Goal: Task Accomplishment & Management: Complete application form

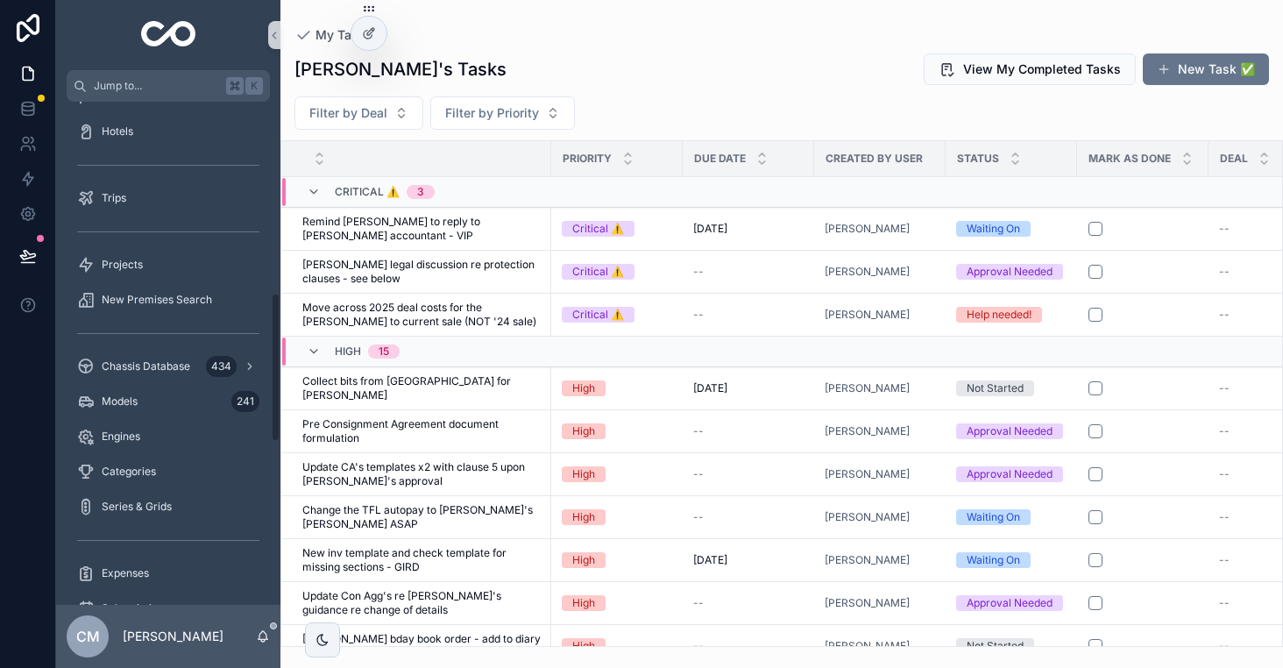
scroll to position [936, 0]
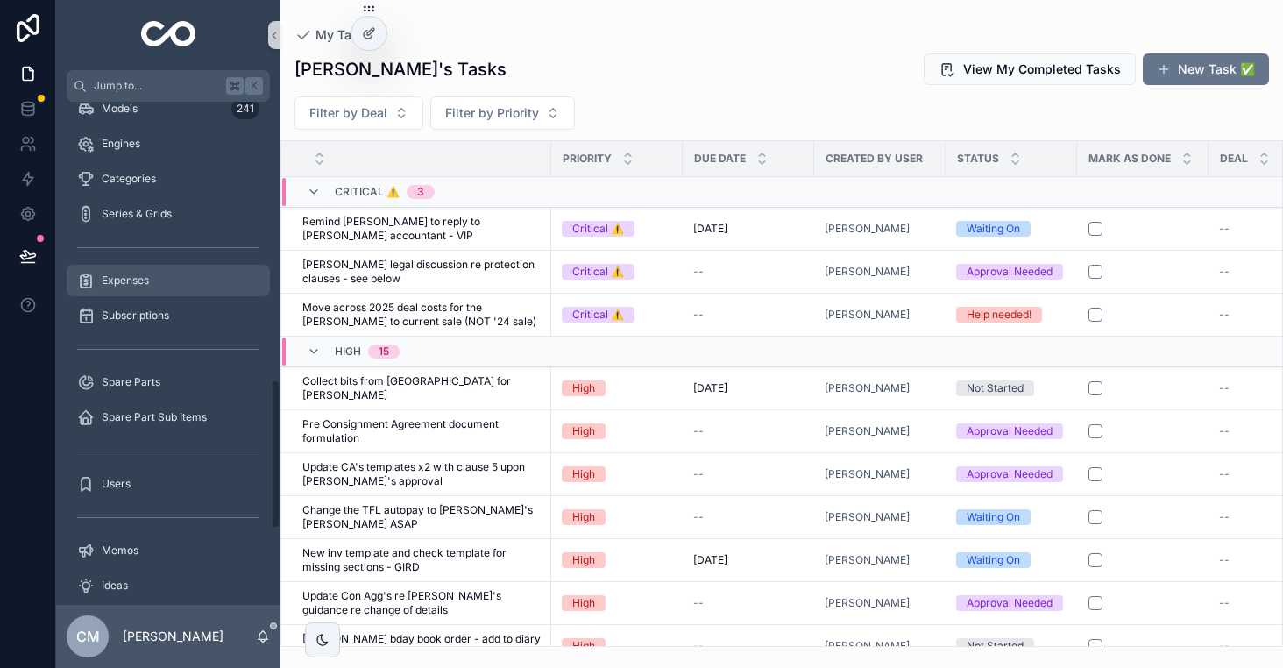
click at [129, 268] on div "Expenses" at bounding box center [168, 280] width 182 height 28
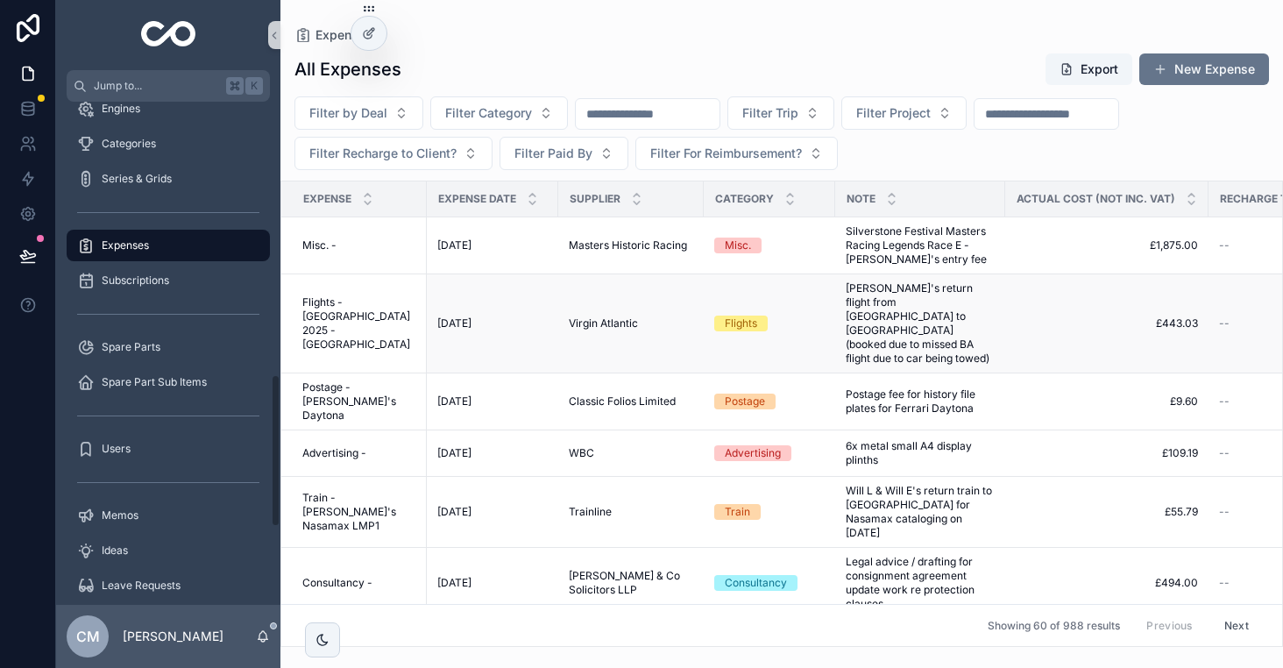
scroll to position [901, 0]
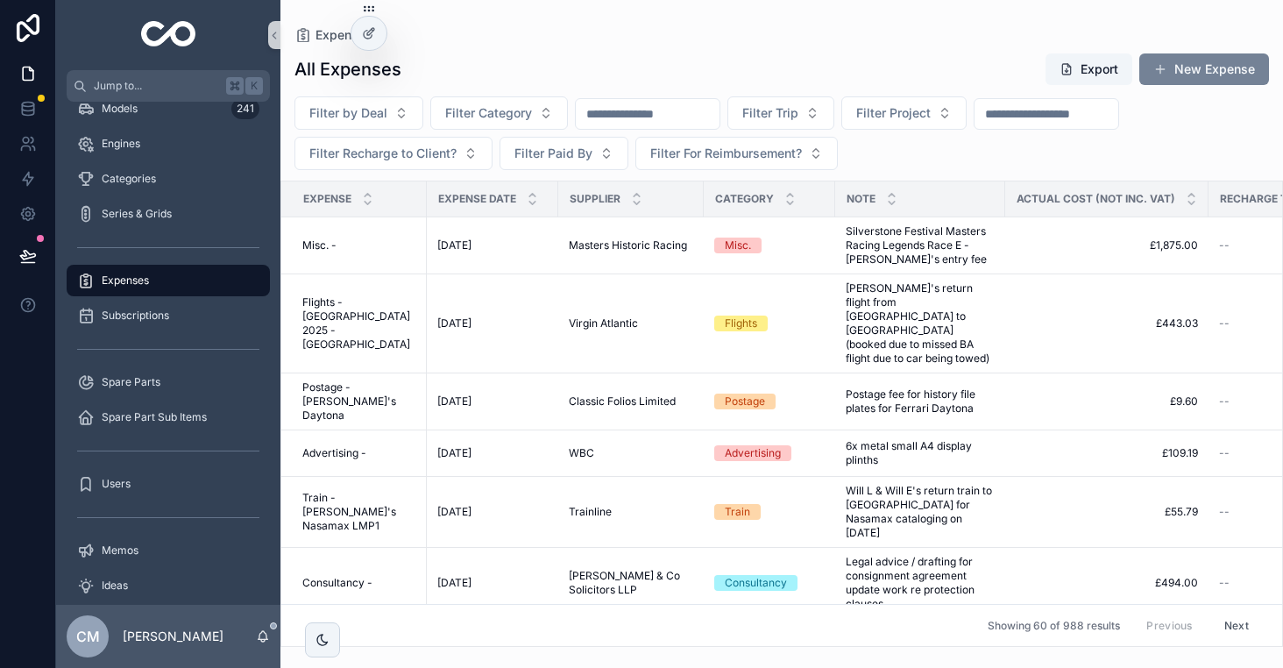
click at [1224, 62] on button "New Expense" at bounding box center [1204, 69] width 130 height 32
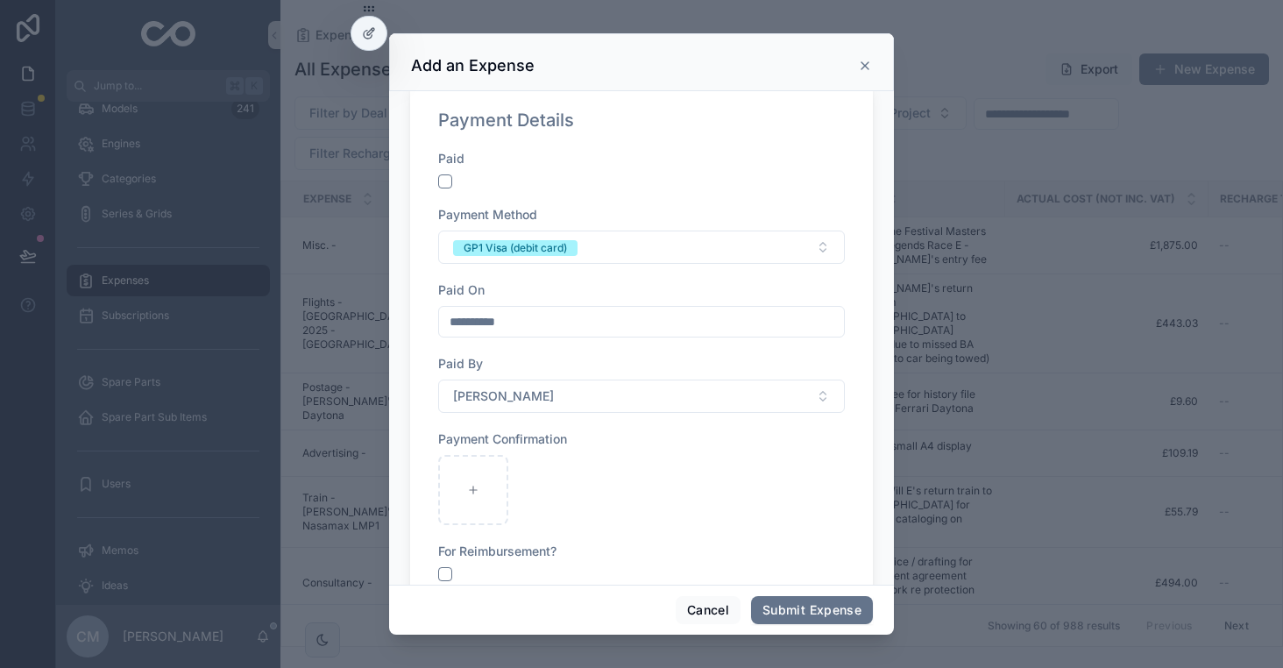
scroll to position [1106, 0]
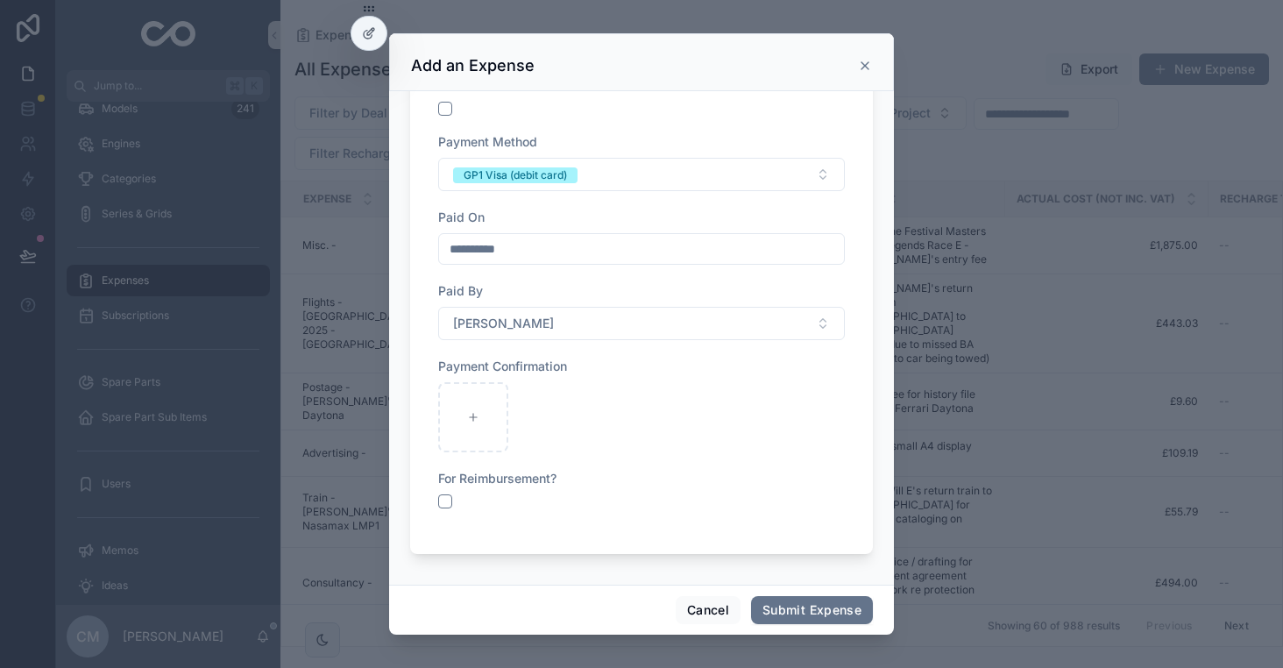
click at [868, 72] on icon "scrollable content" at bounding box center [865, 66] width 14 height 14
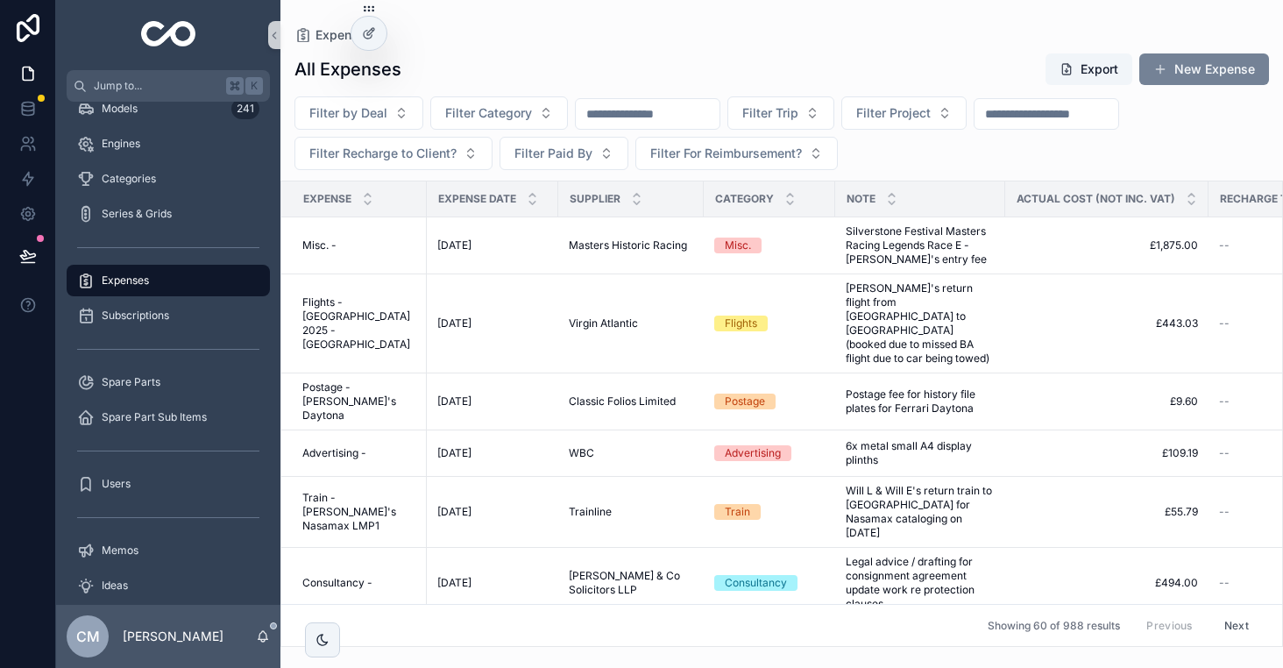
click at [1187, 81] on button "New Expense" at bounding box center [1204, 69] width 130 height 32
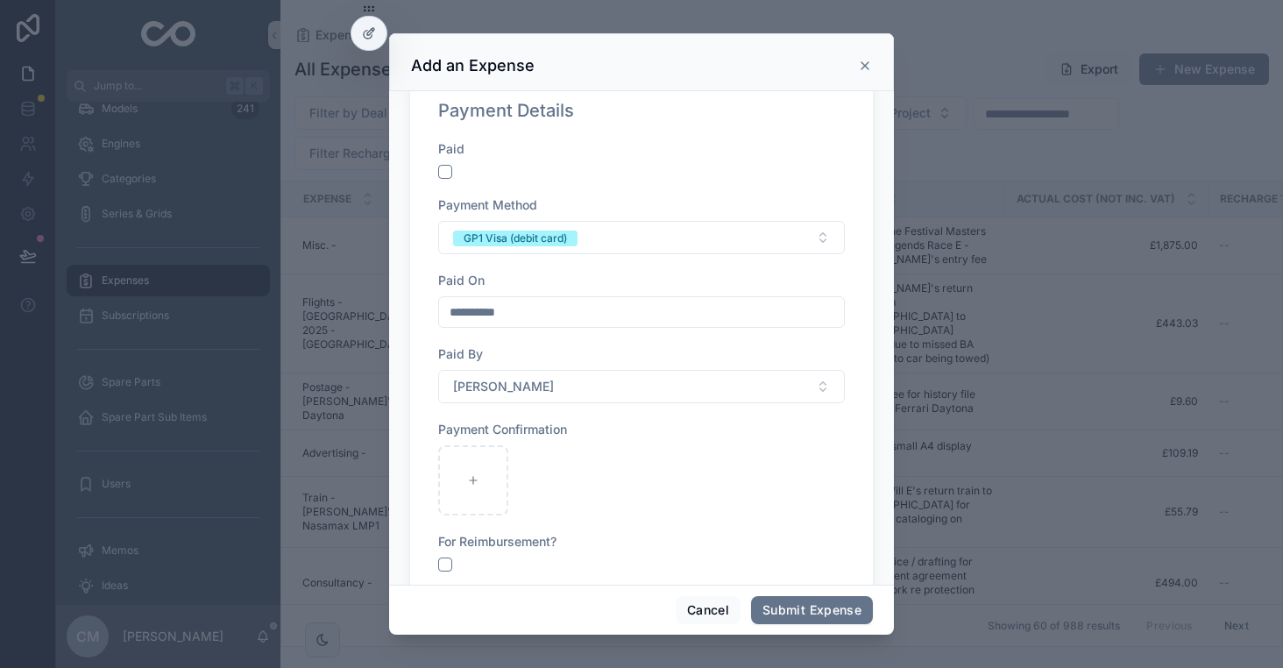
scroll to position [1038, 0]
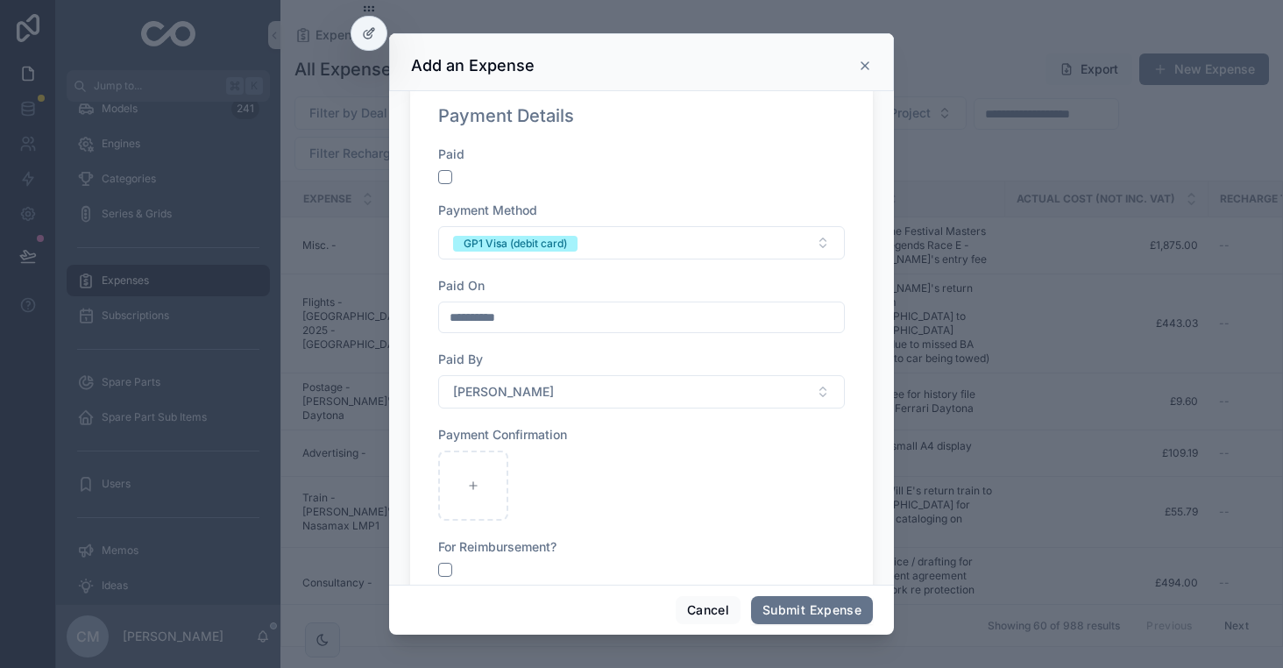
click at [862, 62] on icon "scrollable content" at bounding box center [865, 66] width 14 height 14
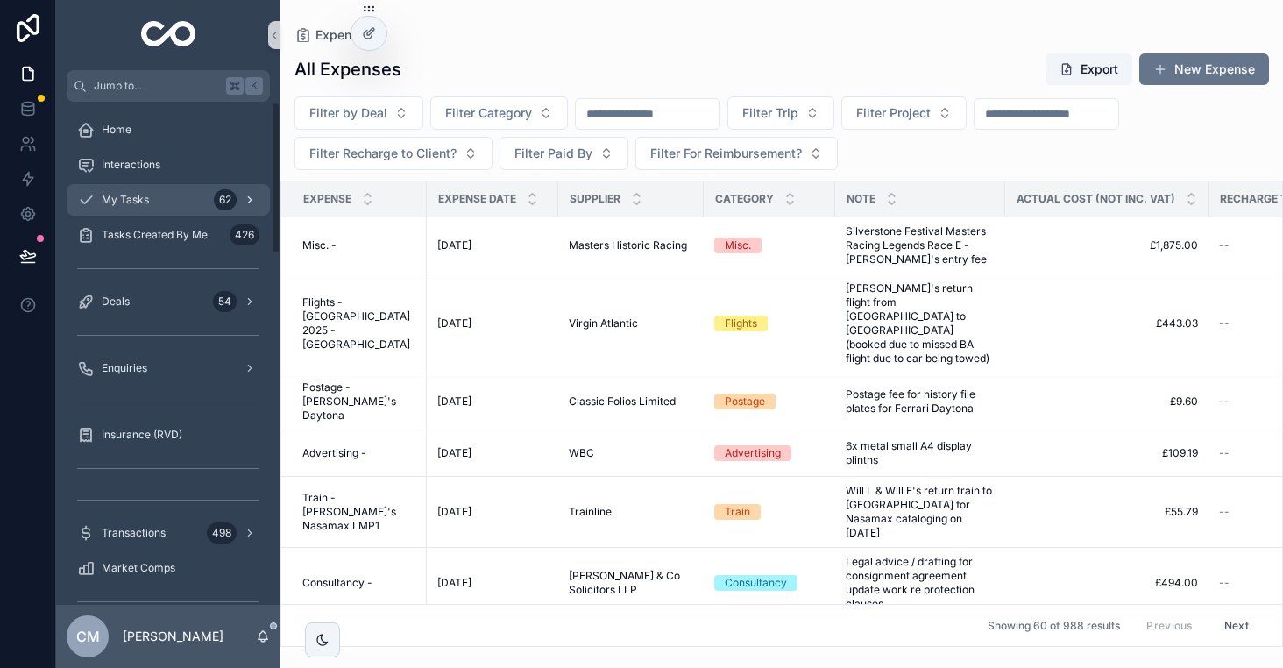
click at [140, 203] on span "My Tasks" at bounding box center [125, 200] width 47 height 14
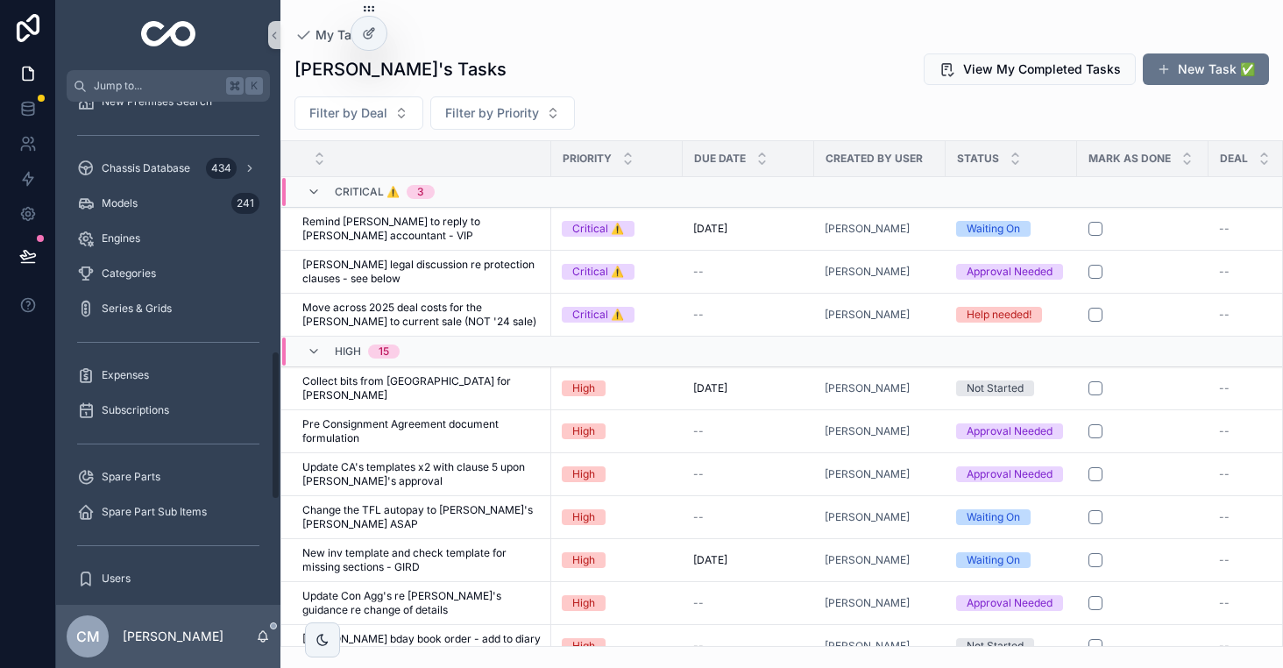
scroll to position [840, 0]
click at [137, 353] on div "scrollable content" at bounding box center [168, 343] width 203 height 28
click at [171, 379] on div "Expenses" at bounding box center [168, 376] width 182 height 28
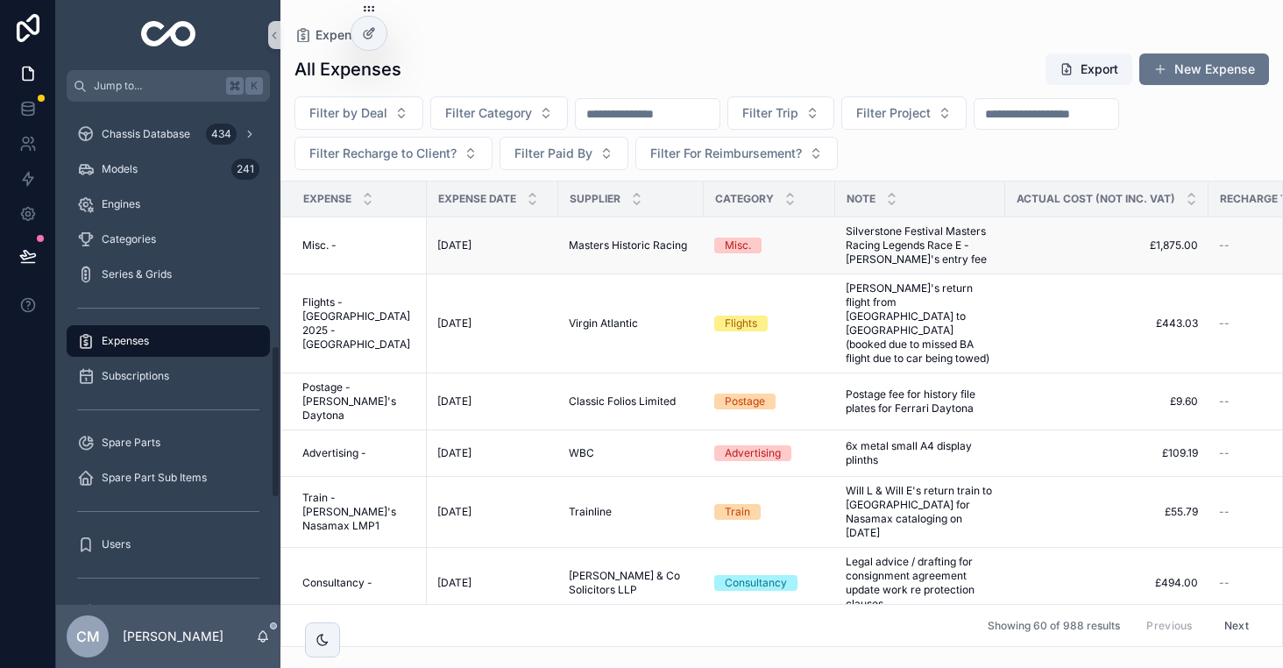
scroll to position [805, 0]
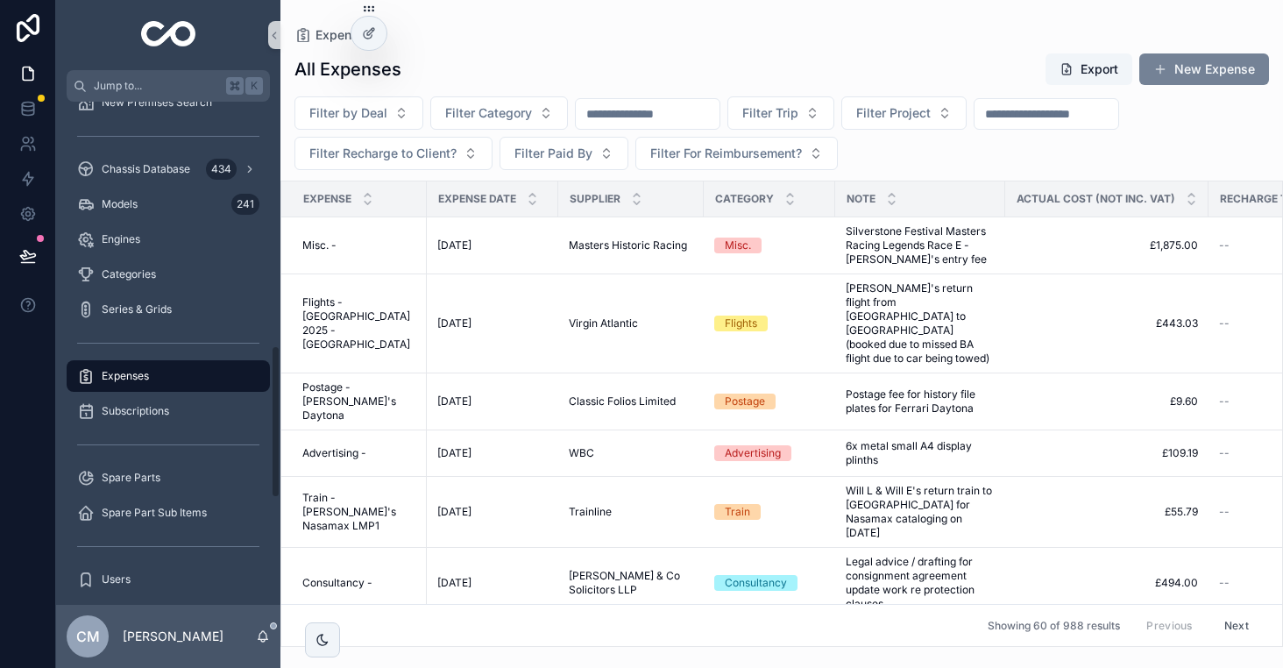
click at [1177, 78] on button "New Expense" at bounding box center [1204, 69] width 130 height 32
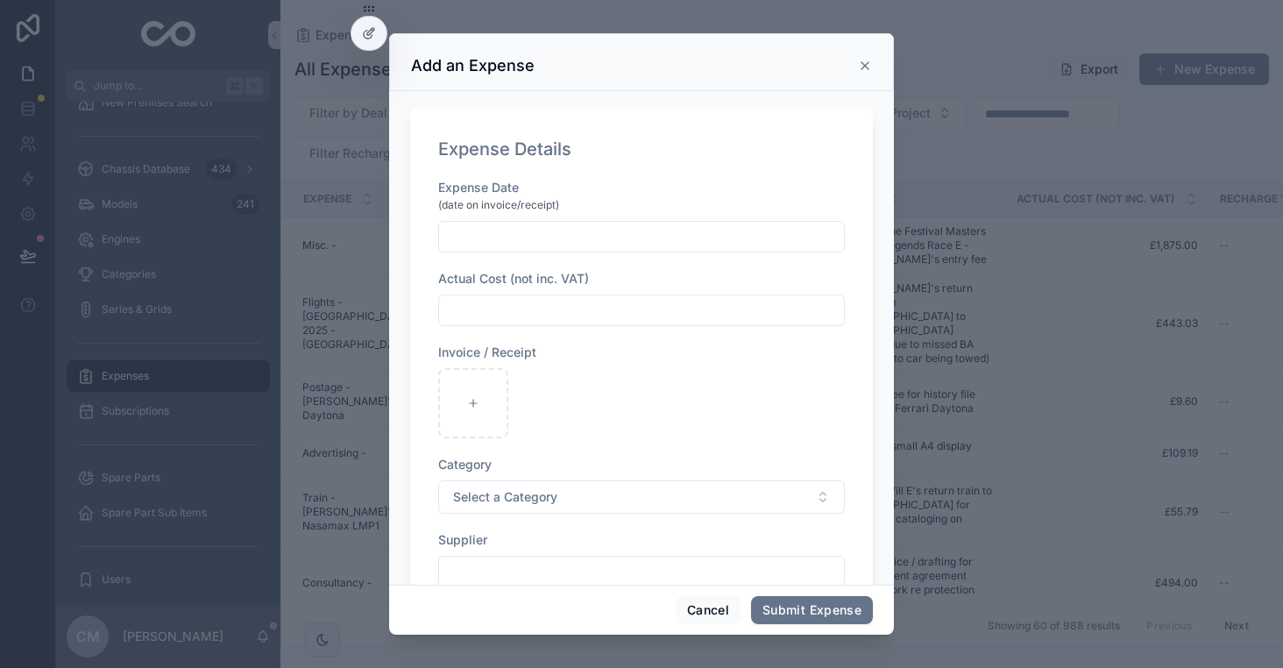
click at [554, 240] on input "scrollable content" at bounding box center [641, 236] width 405 height 25
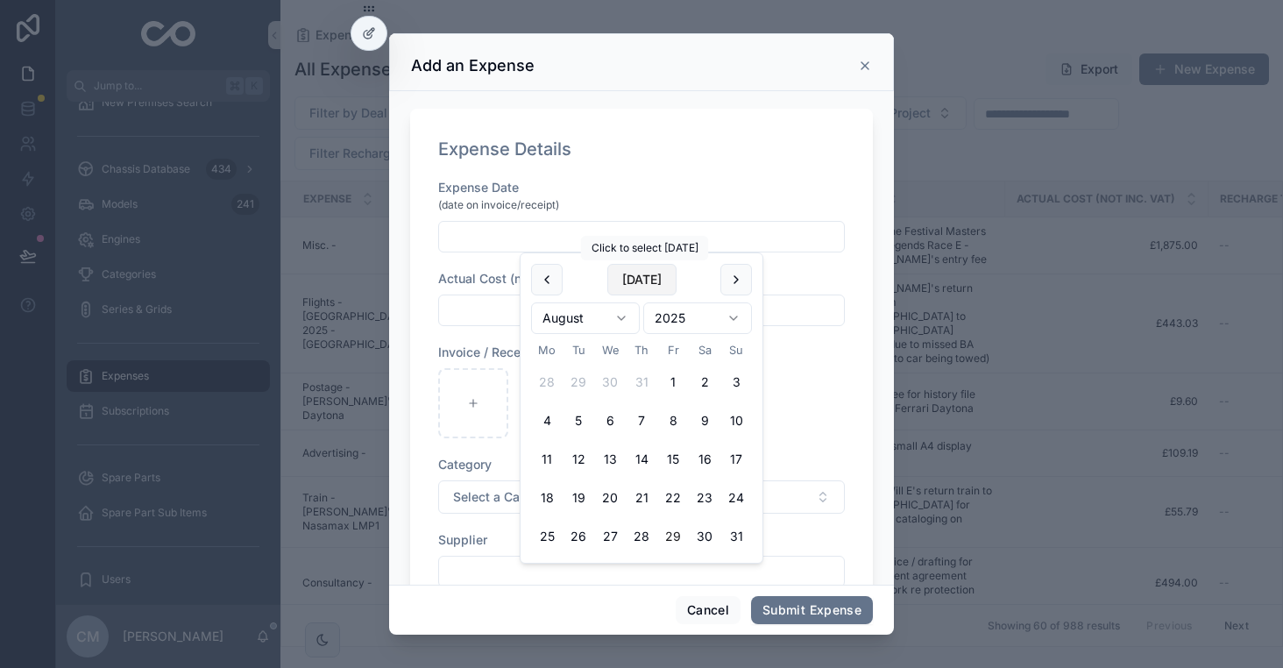
click at [646, 284] on button "[DATE]" at bounding box center [641, 280] width 69 height 32
type input "**********"
click at [680, 538] on button "29" at bounding box center [673, 537] width 32 height 32
click at [507, 308] on input "scrollable content" at bounding box center [641, 310] width 405 height 25
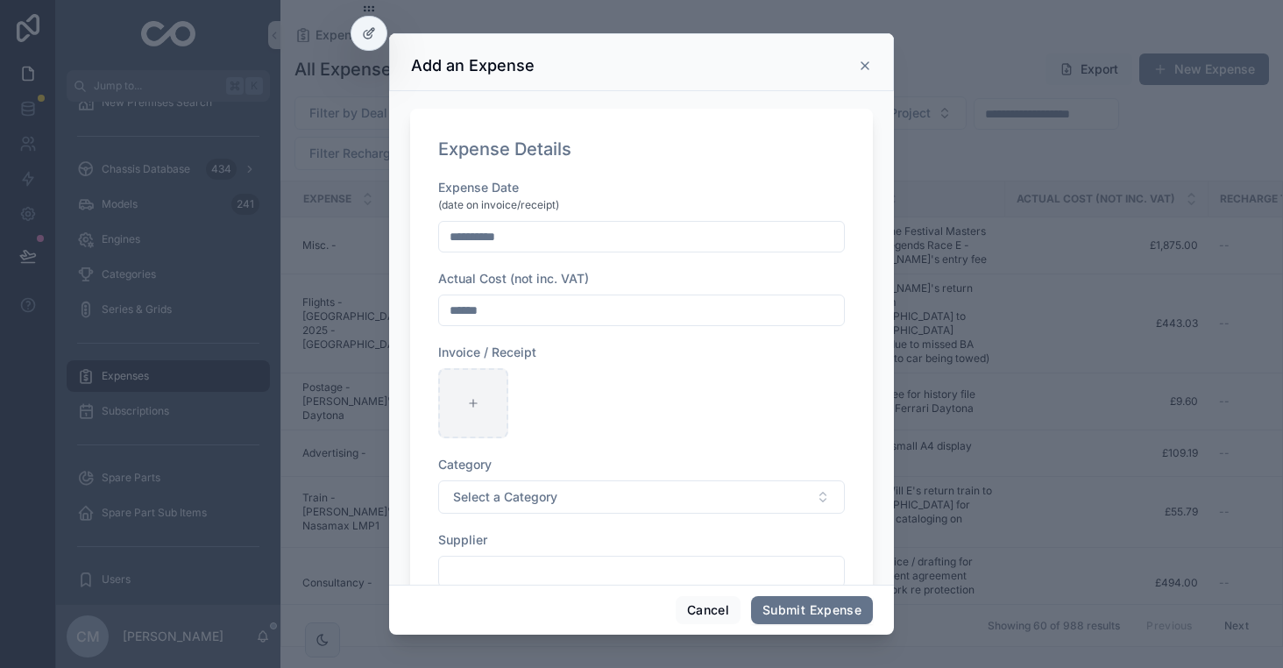
type input "******"
click at [469, 404] on icon "scrollable content" at bounding box center [473, 403] width 12 height 12
type input "**********"
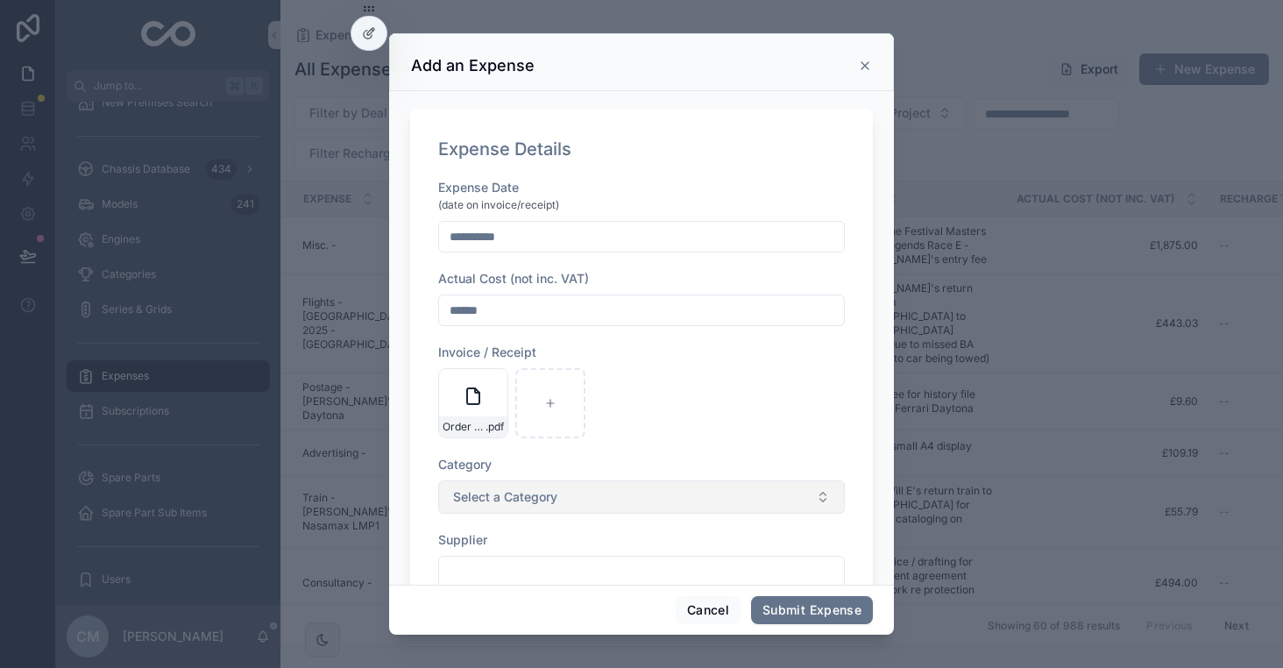
click at [694, 480] on button "Select a Category" at bounding box center [641, 496] width 407 height 33
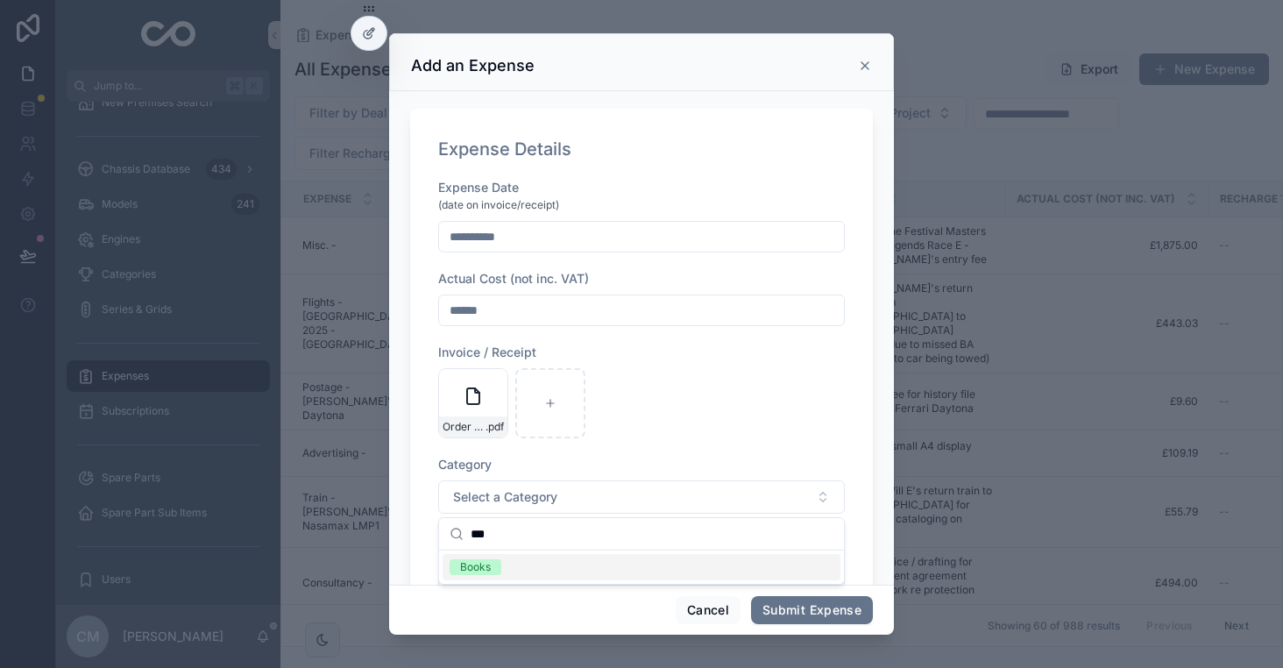
type input "***"
click at [536, 566] on div "Books" at bounding box center [642, 567] width 398 height 26
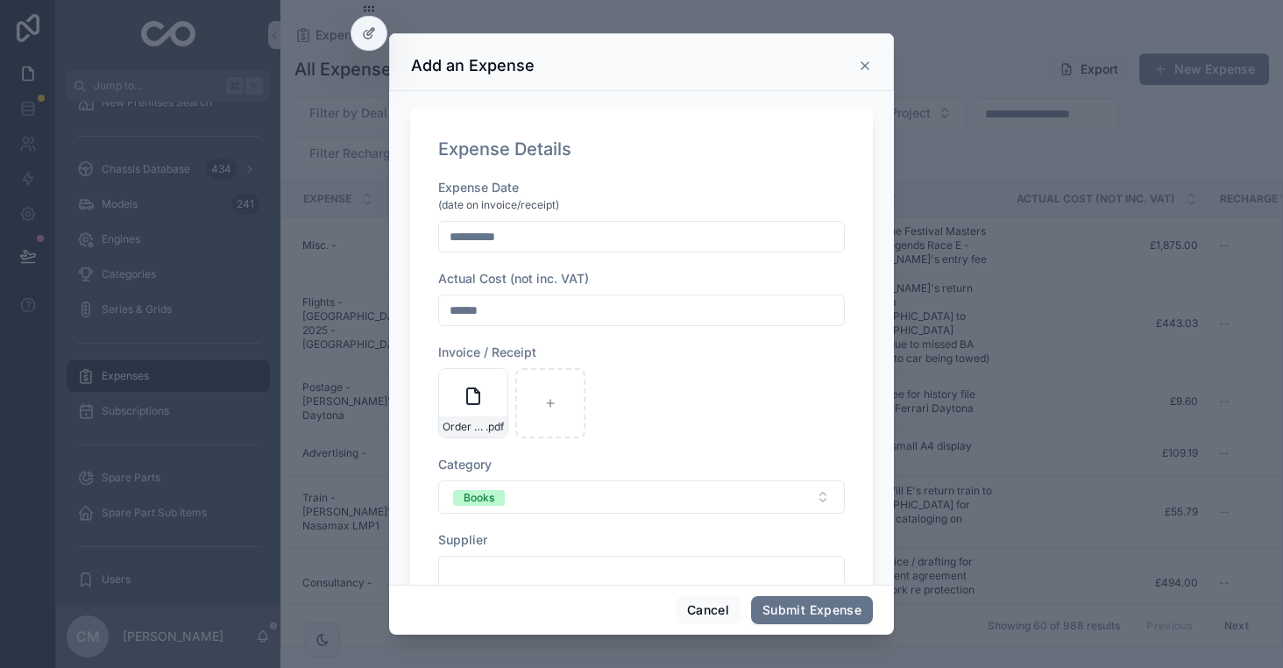
click at [646, 406] on div "Order details _ eBay.pdf_Daytona .pdf" at bounding box center [641, 403] width 407 height 70
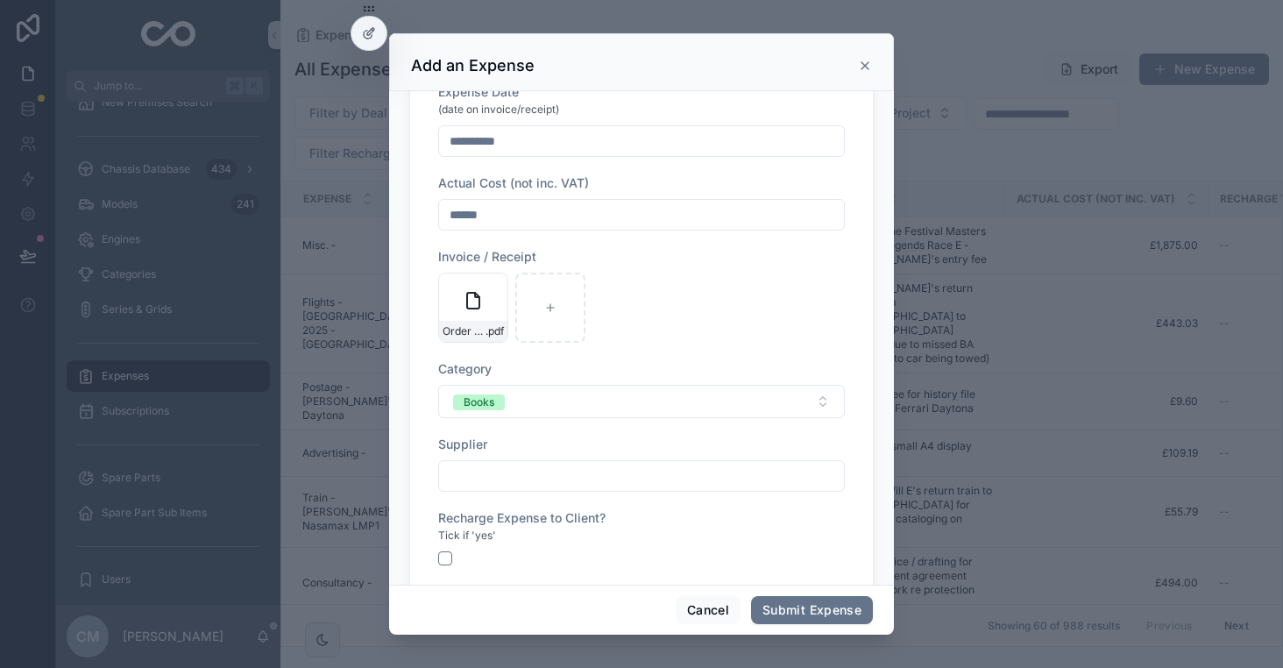
scroll to position [126, 0]
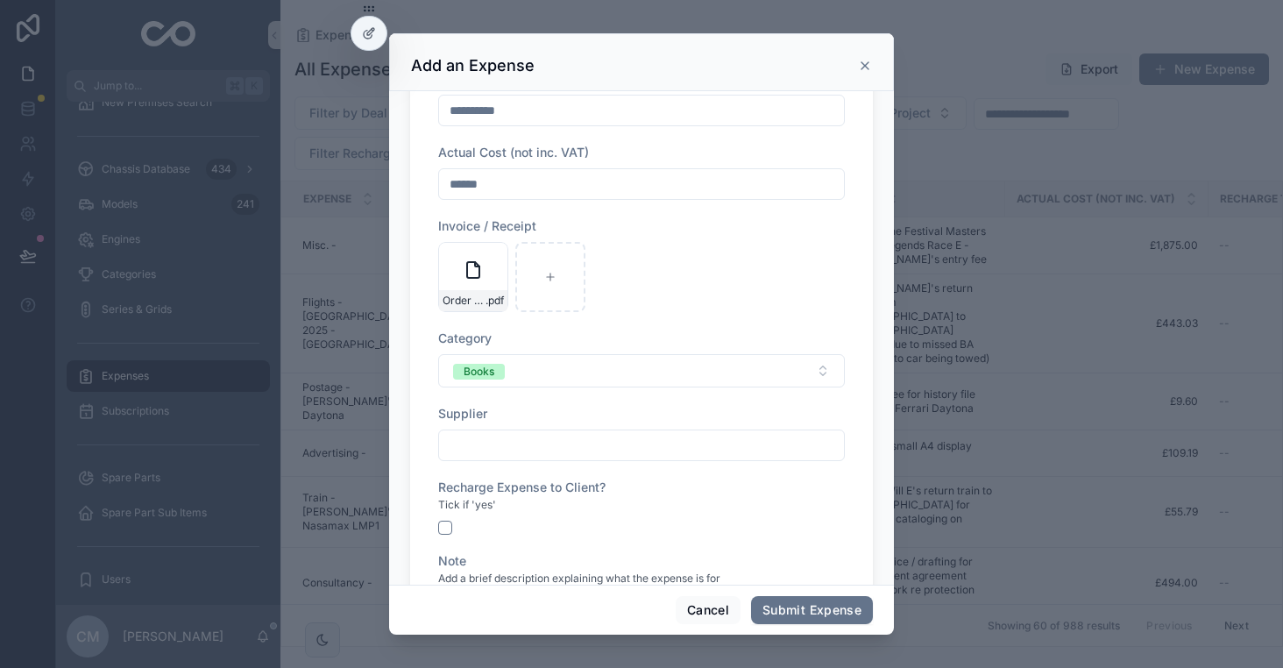
click at [488, 443] on input "scrollable content" at bounding box center [641, 445] width 405 height 25
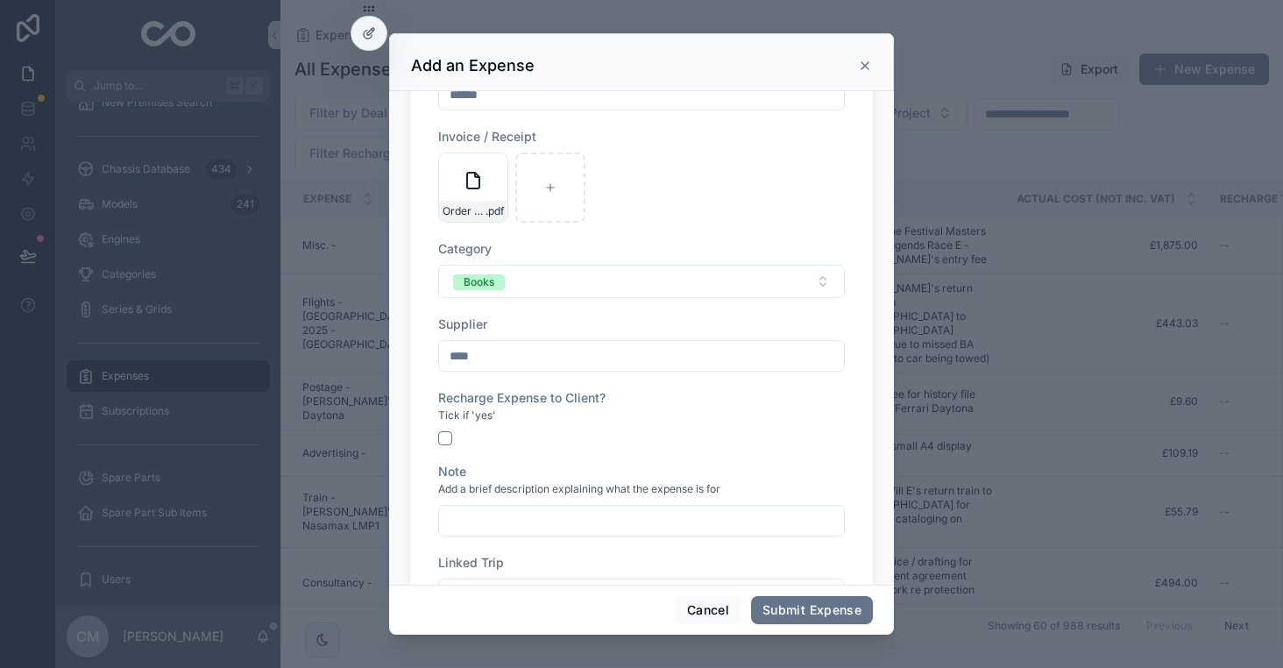
scroll to position [244, 0]
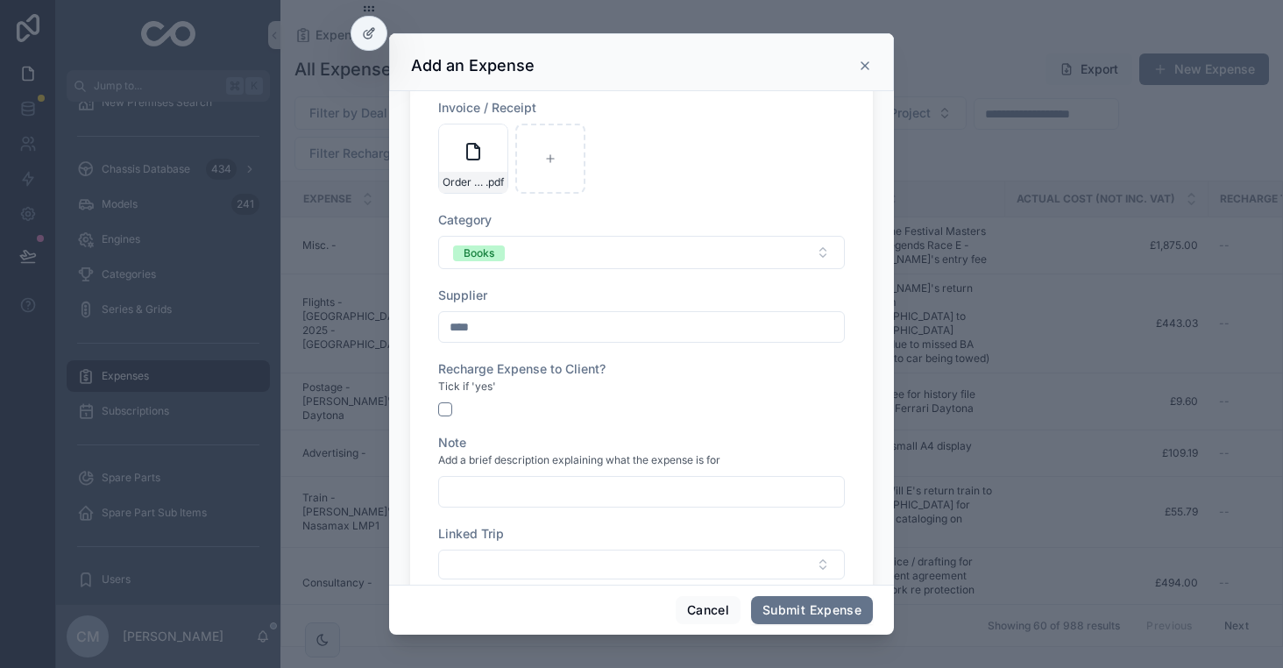
type input "****"
click at [498, 492] on input "scrollable content" at bounding box center [641, 491] width 405 height 25
type input "**********"
click at [584, 394] on div "Tick if 'yes'" at bounding box center [641, 387] width 407 height 18
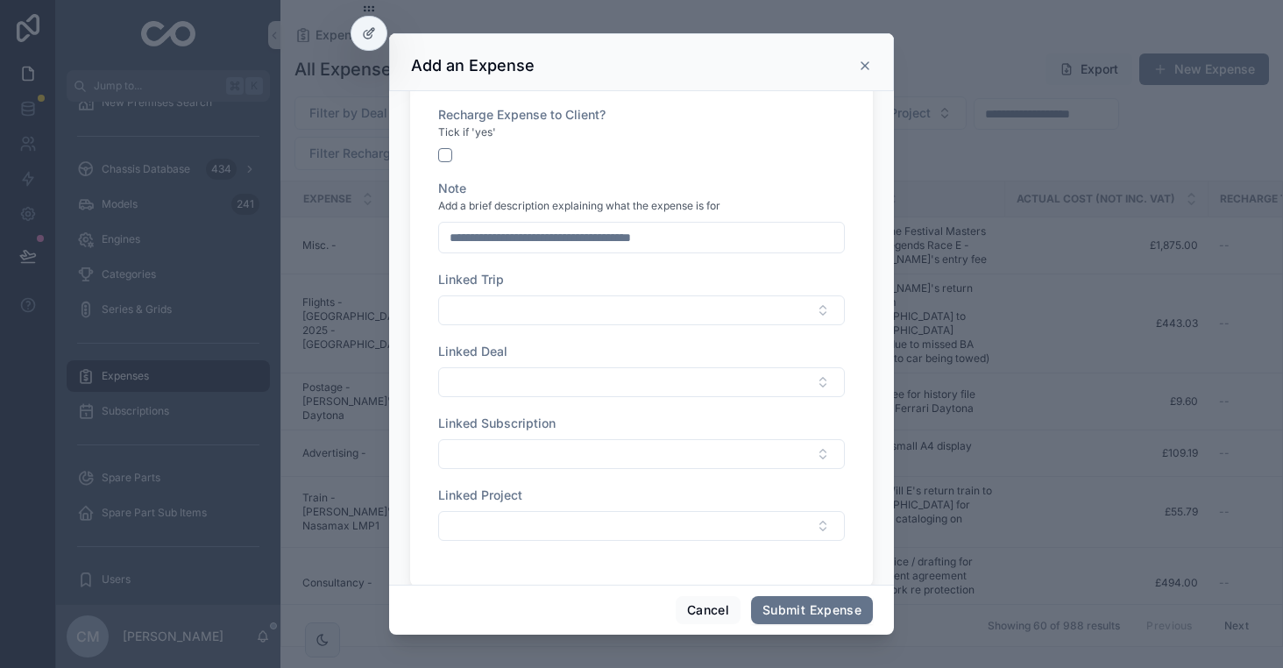
scroll to position [500, 0]
click at [528, 382] on button "Select Button" at bounding box center [641, 380] width 407 height 30
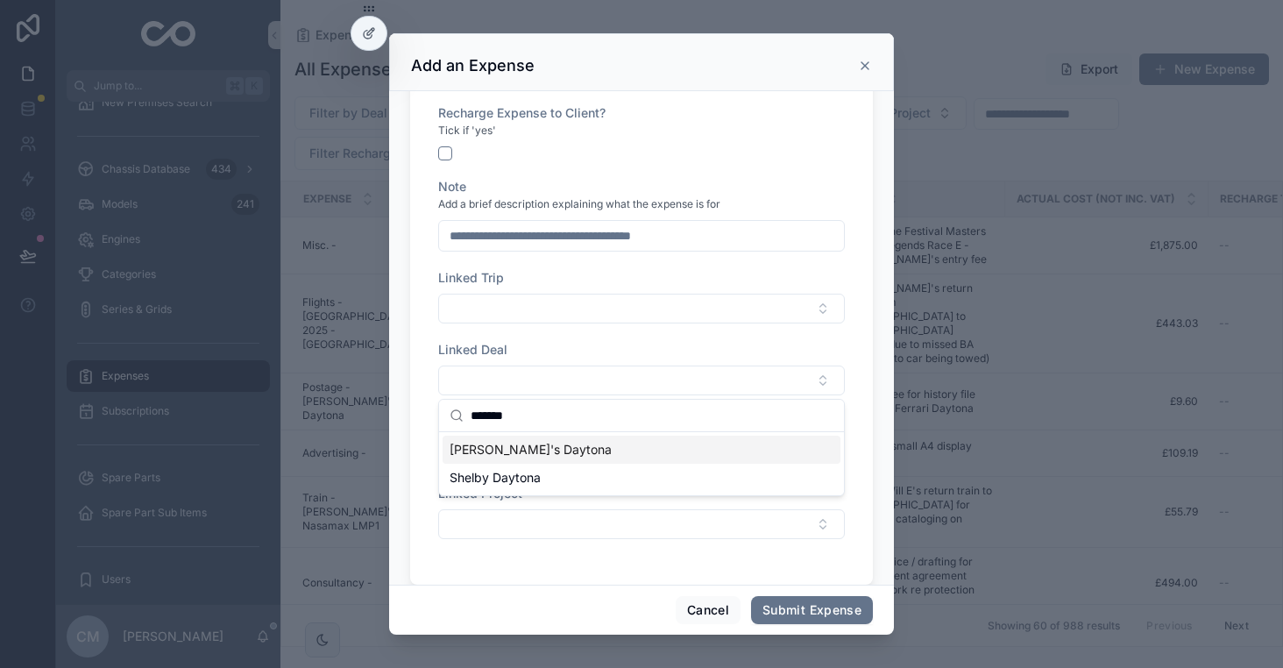
type input "*******"
click at [528, 451] on span "[PERSON_NAME]'s Daytona" at bounding box center [531, 450] width 162 height 18
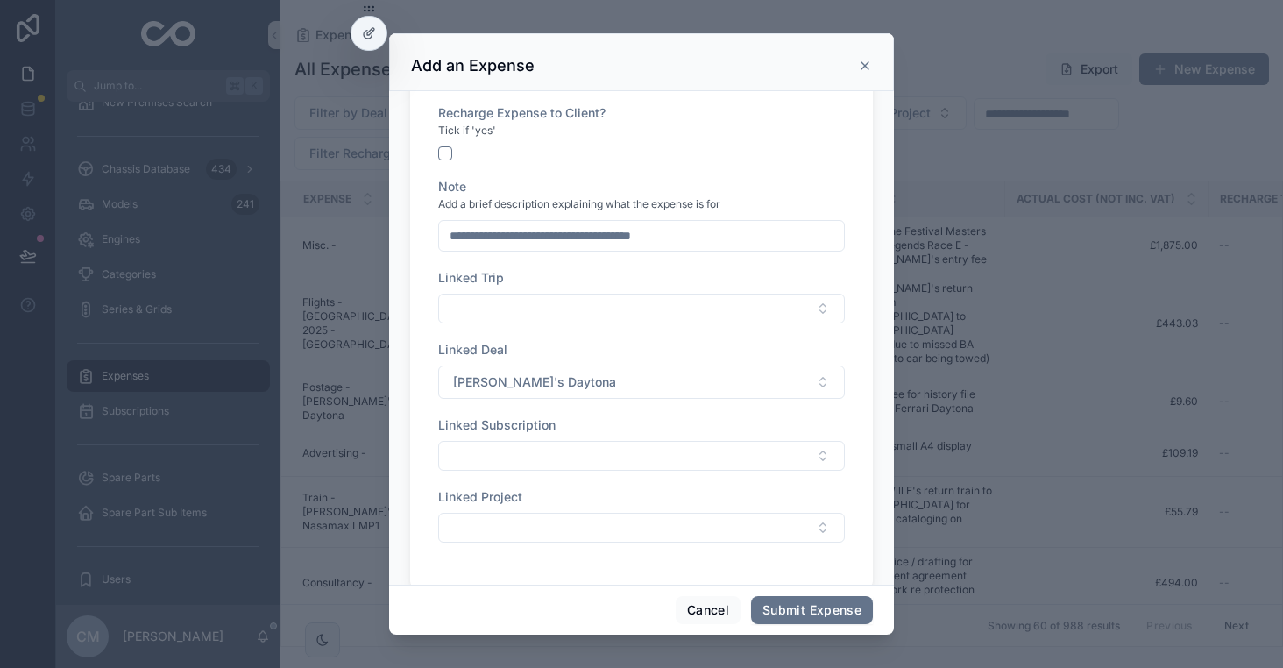
click at [422, 492] on div "**********" at bounding box center [641, 98] width 463 height 980
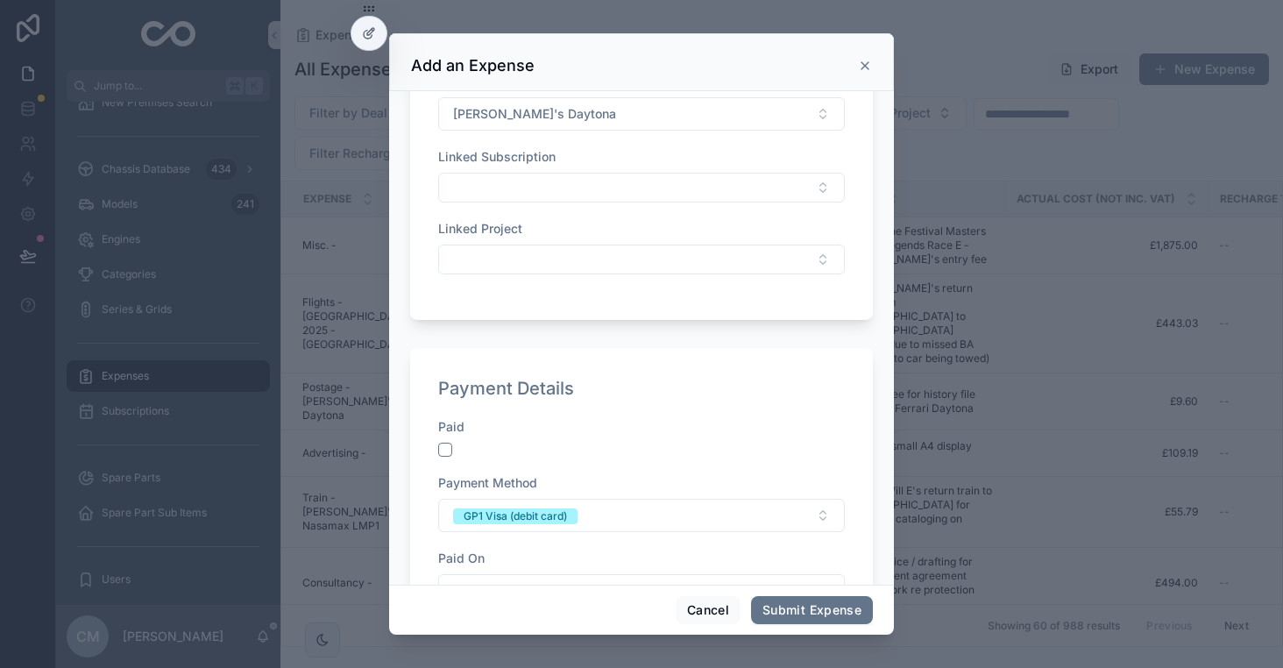
scroll to position [771, 0]
click at [451, 448] on button "scrollable content" at bounding box center [445, 447] width 14 height 14
click at [580, 510] on button "GP1 Visa (debit card)" at bounding box center [641, 512] width 407 height 33
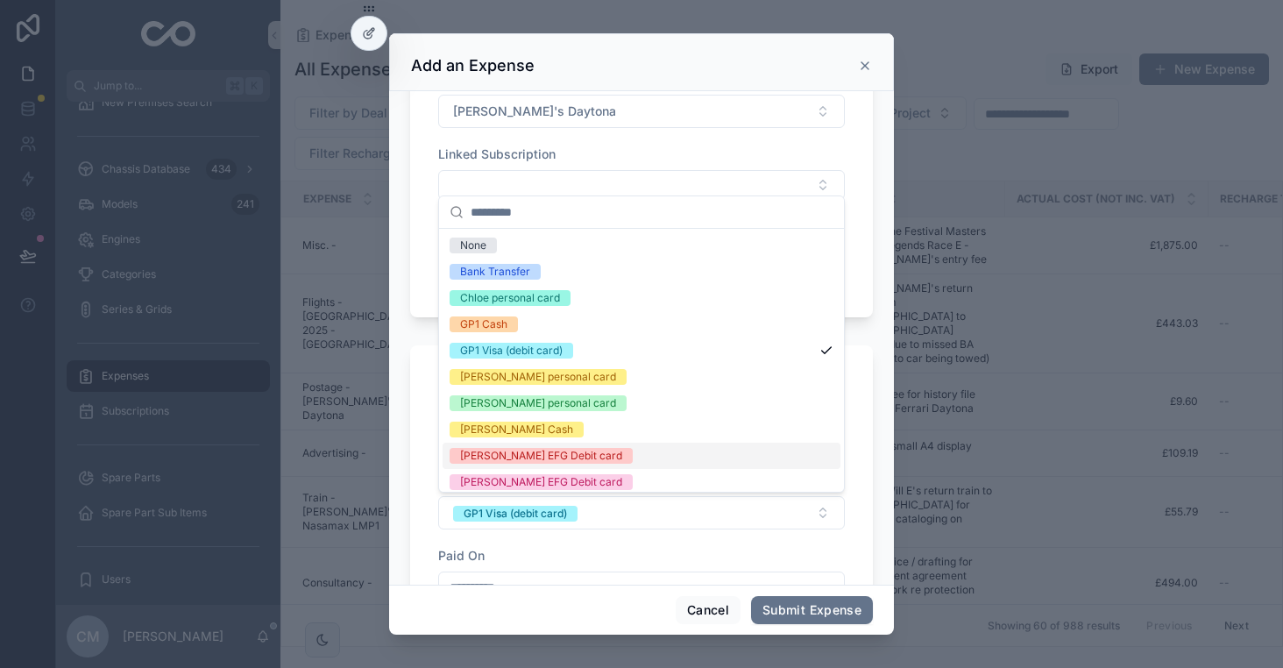
click at [568, 463] on span "[PERSON_NAME] EFG Debit card" at bounding box center [541, 456] width 183 height 16
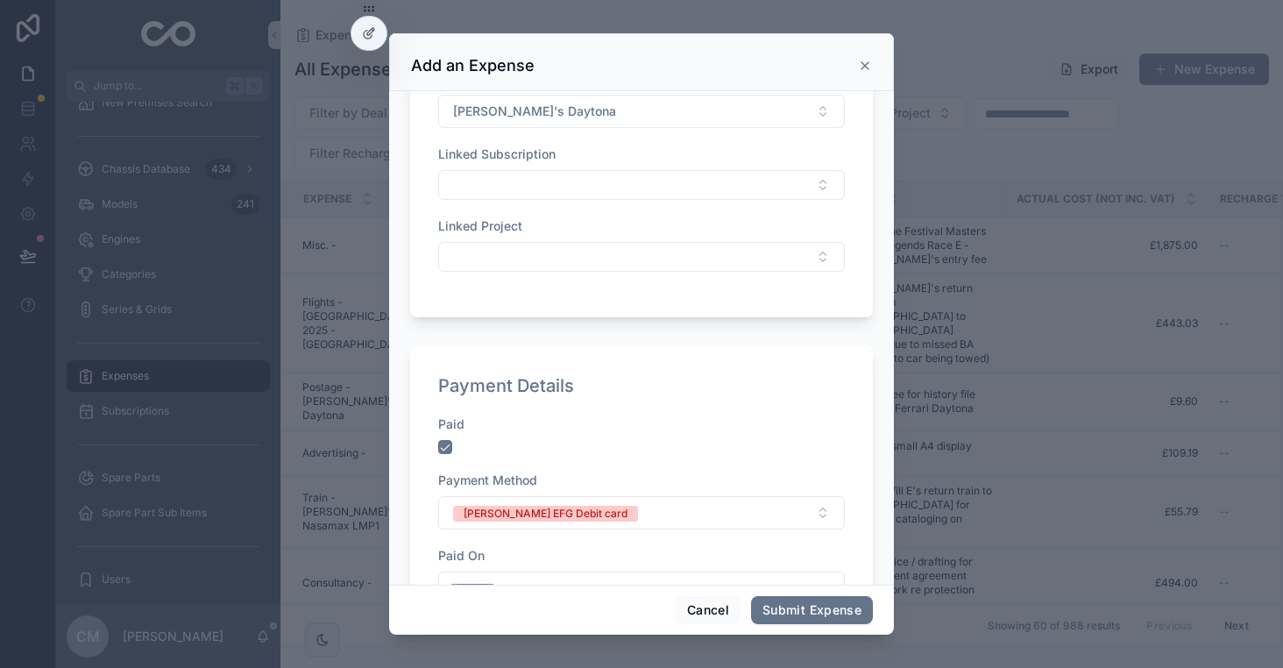
click at [587, 547] on div "Paid On" at bounding box center [641, 556] width 407 height 18
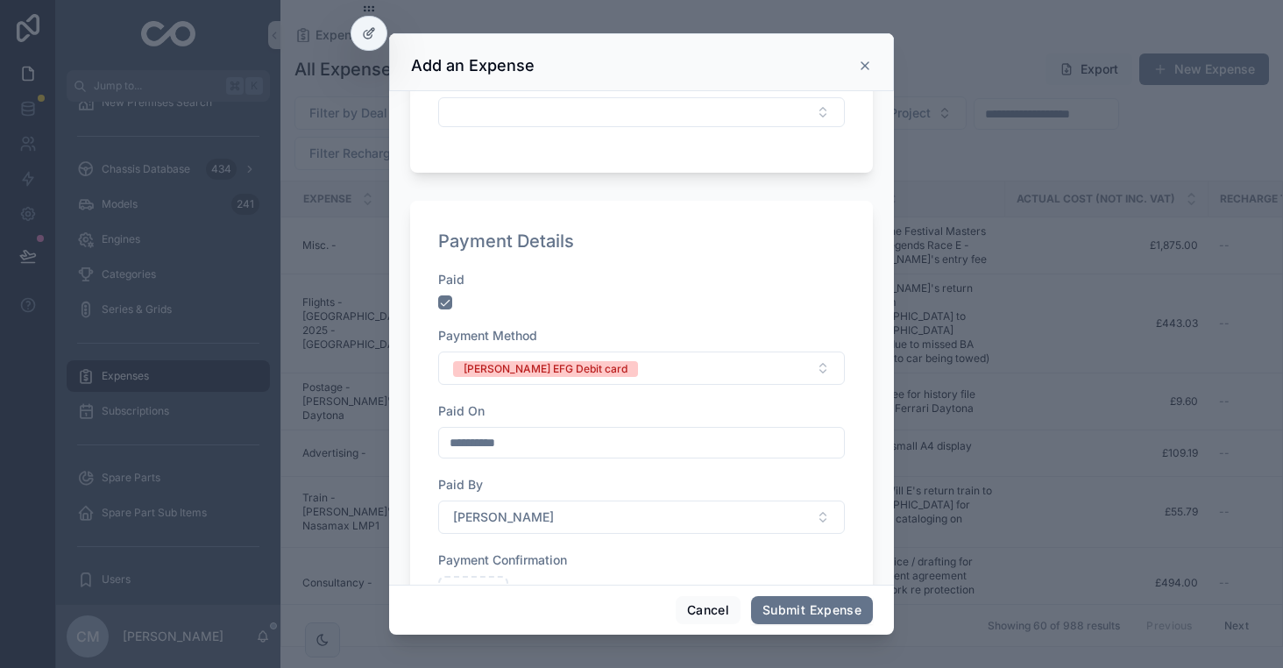
scroll to position [917, 0]
click at [821, 601] on button "Submit Expense" at bounding box center [812, 610] width 122 height 28
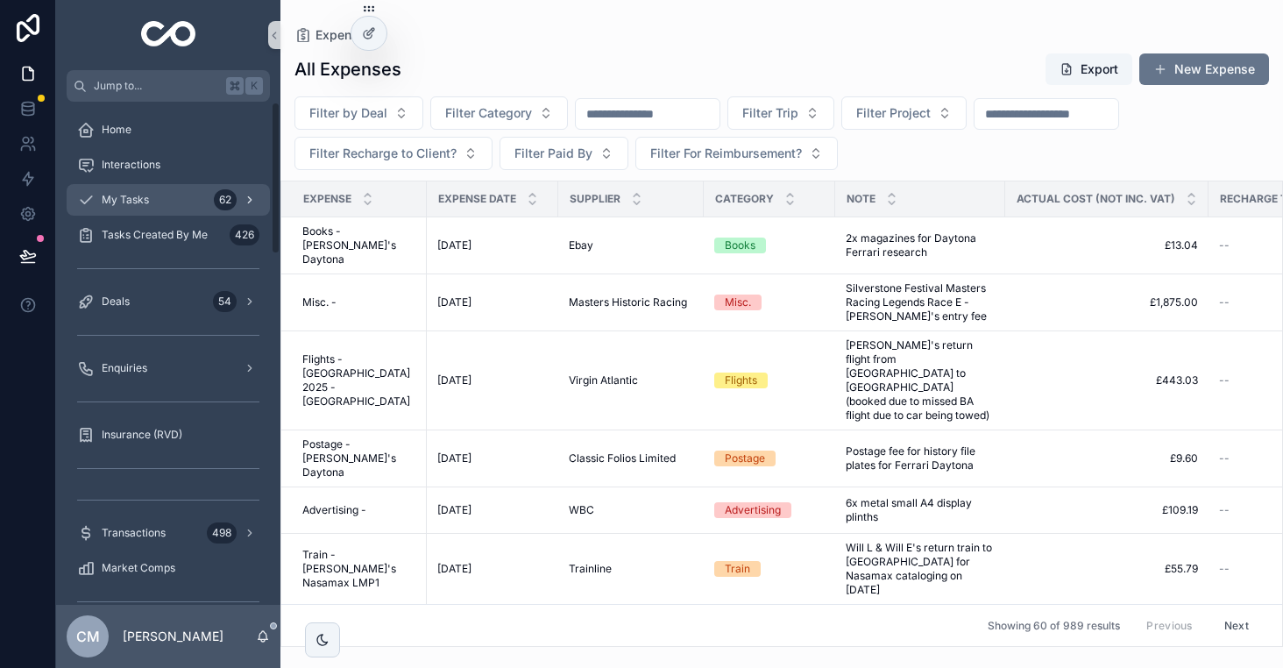
click at [156, 186] on div "My Tasks 62" at bounding box center [168, 200] width 182 height 28
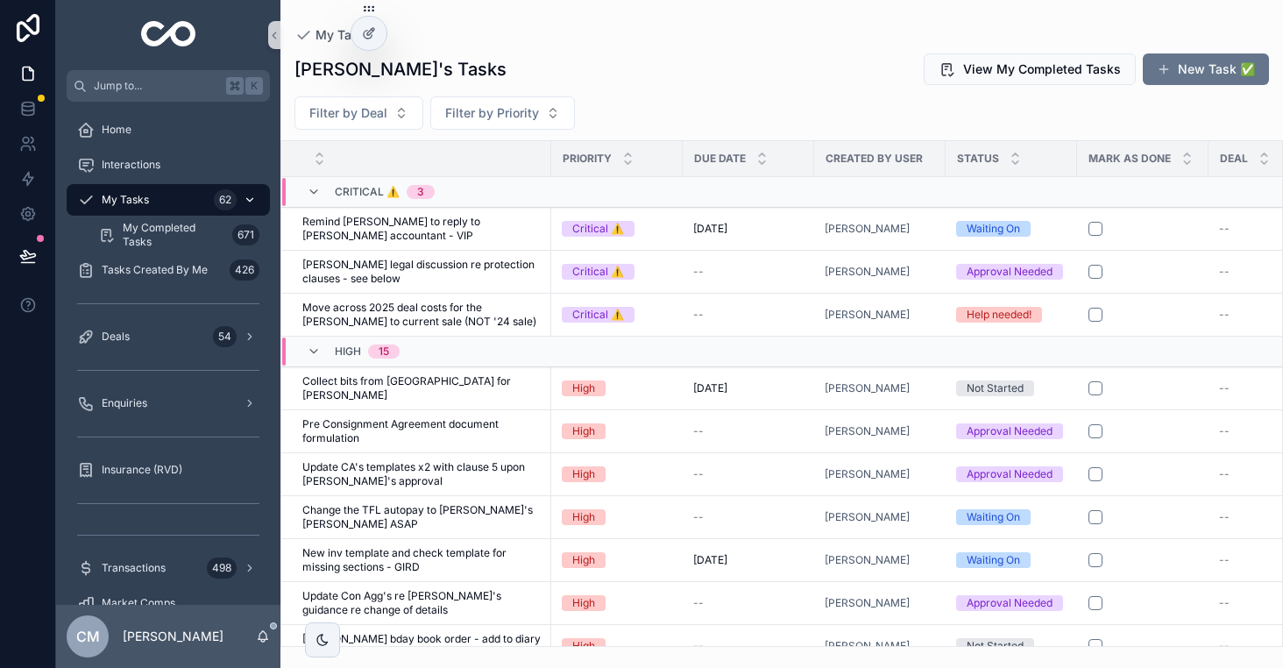
click at [166, 195] on div "My Tasks 62" at bounding box center [168, 200] width 182 height 28
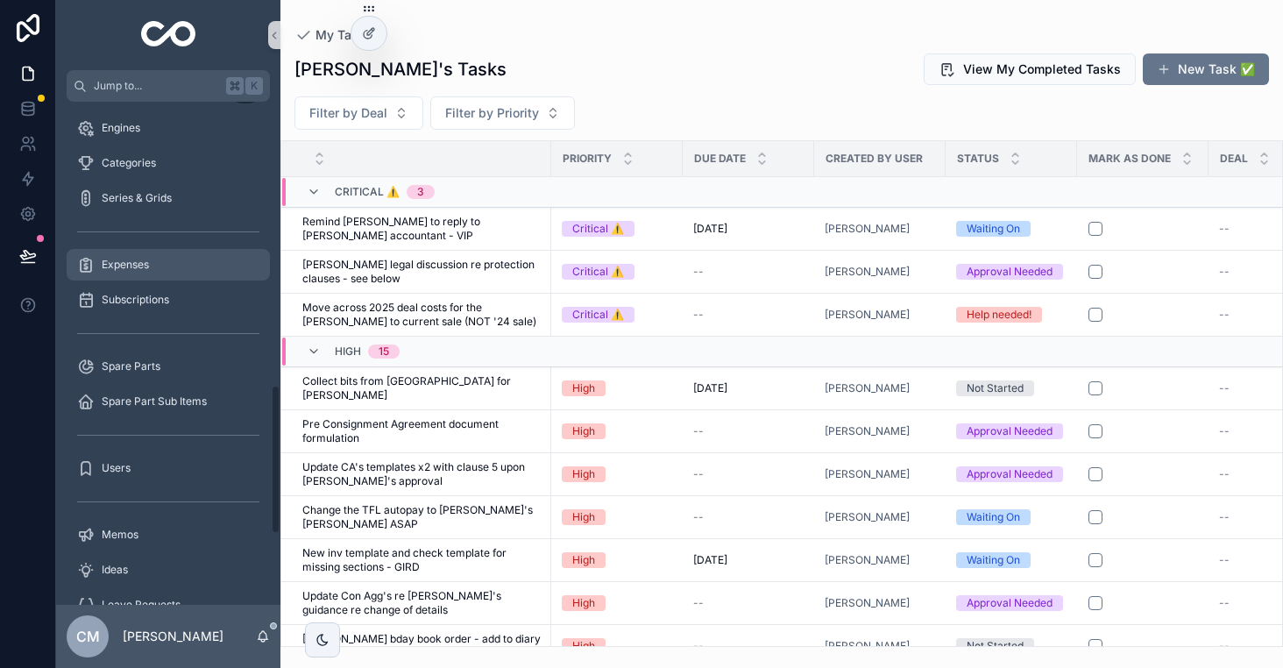
click at [140, 275] on div "Expenses" at bounding box center [168, 265] width 182 height 28
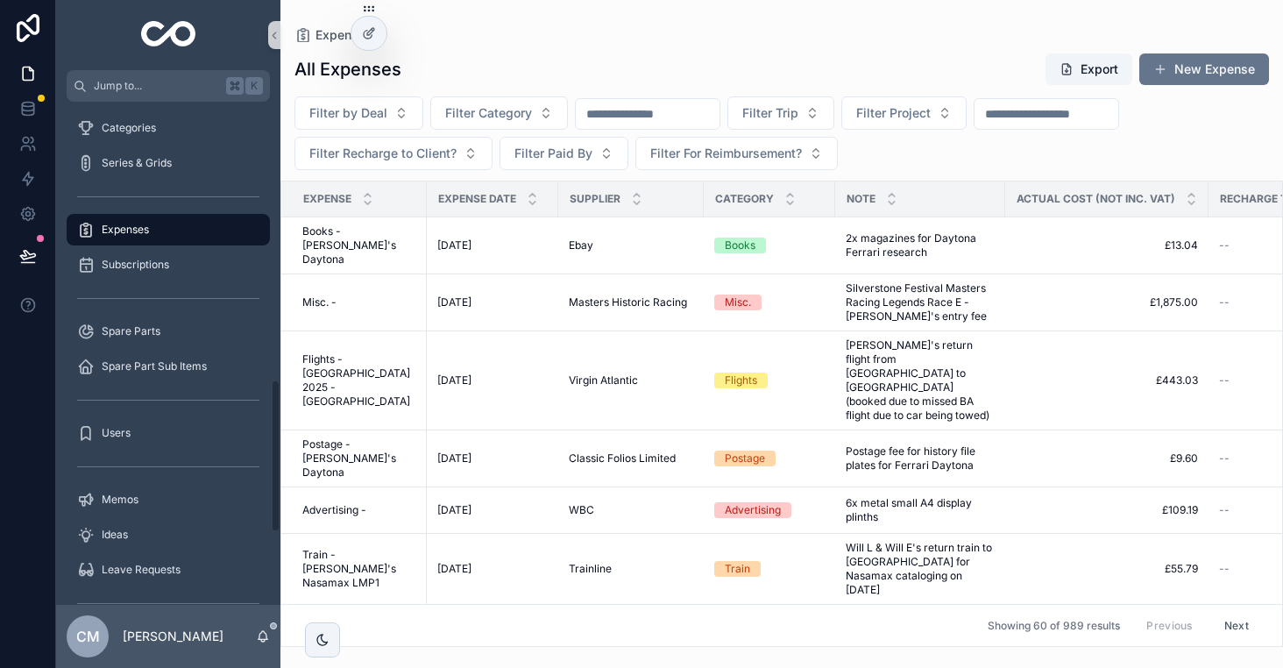
scroll to position [917, 0]
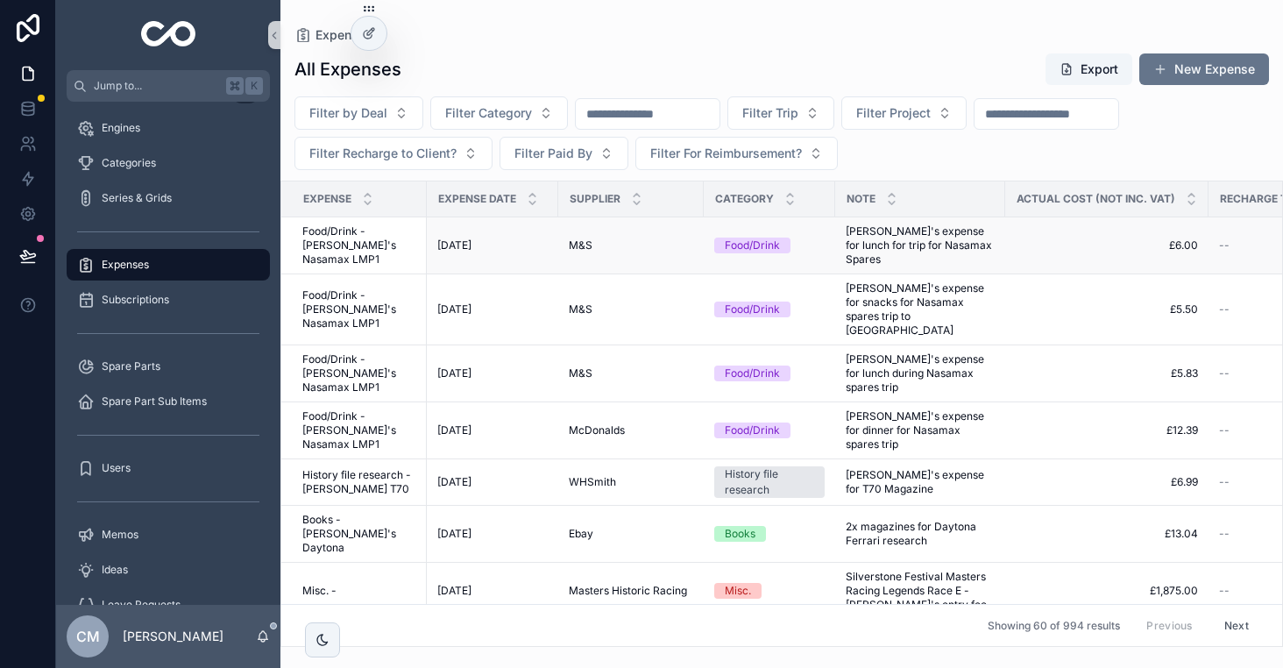
click at [929, 248] on span "[PERSON_NAME]'s expense for lunch for trip for Nasamax Spares" at bounding box center [920, 245] width 149 height 42
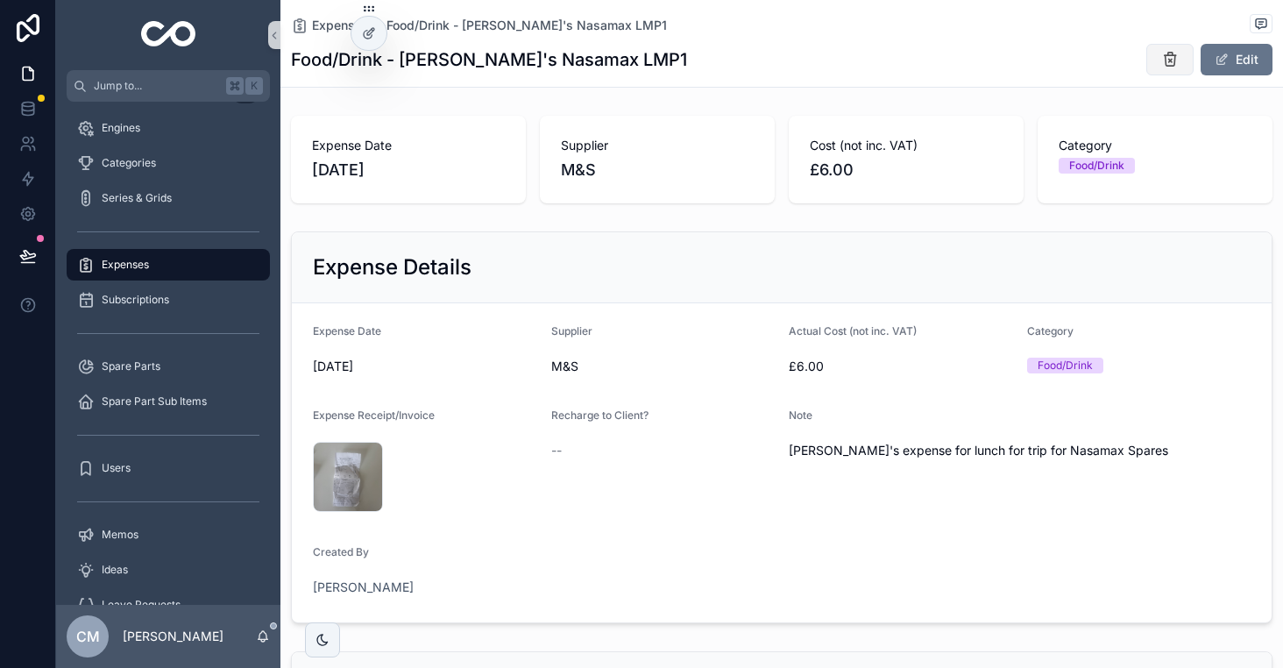
click at [1163, 61] on icon "scrollable content" at bounding box center [1170, 60] width 18 height 18
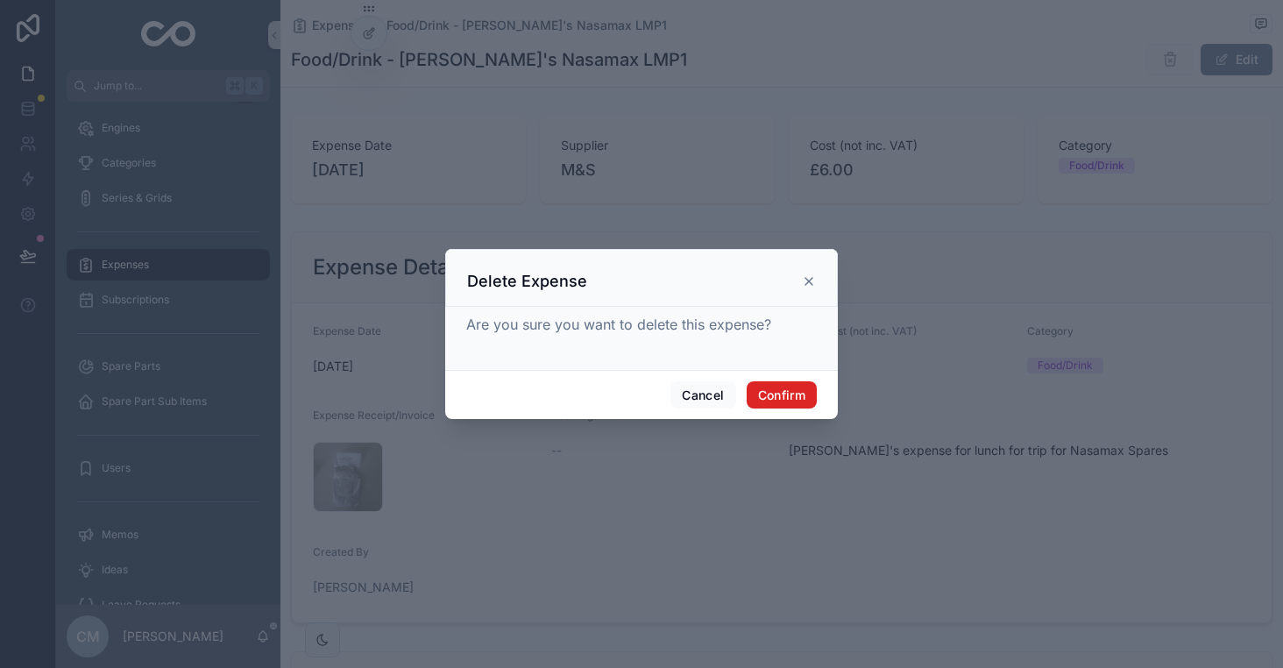
click at [790, 395] on button "Confirm" at bounding box center [782, 395] width 70 height 28
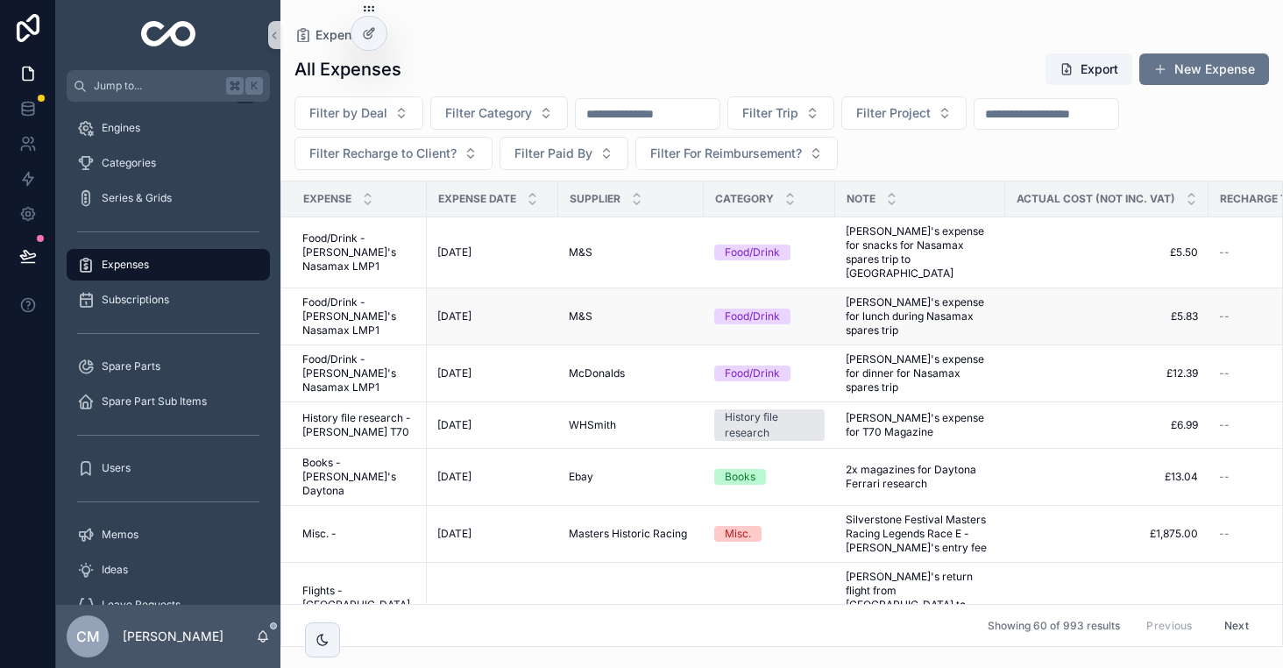
click at [921, 307] on span "[PERSON_NAME]'s expense for lunch during Nasamax spares trip" at bounding box center [920, 316] width 149 height 42
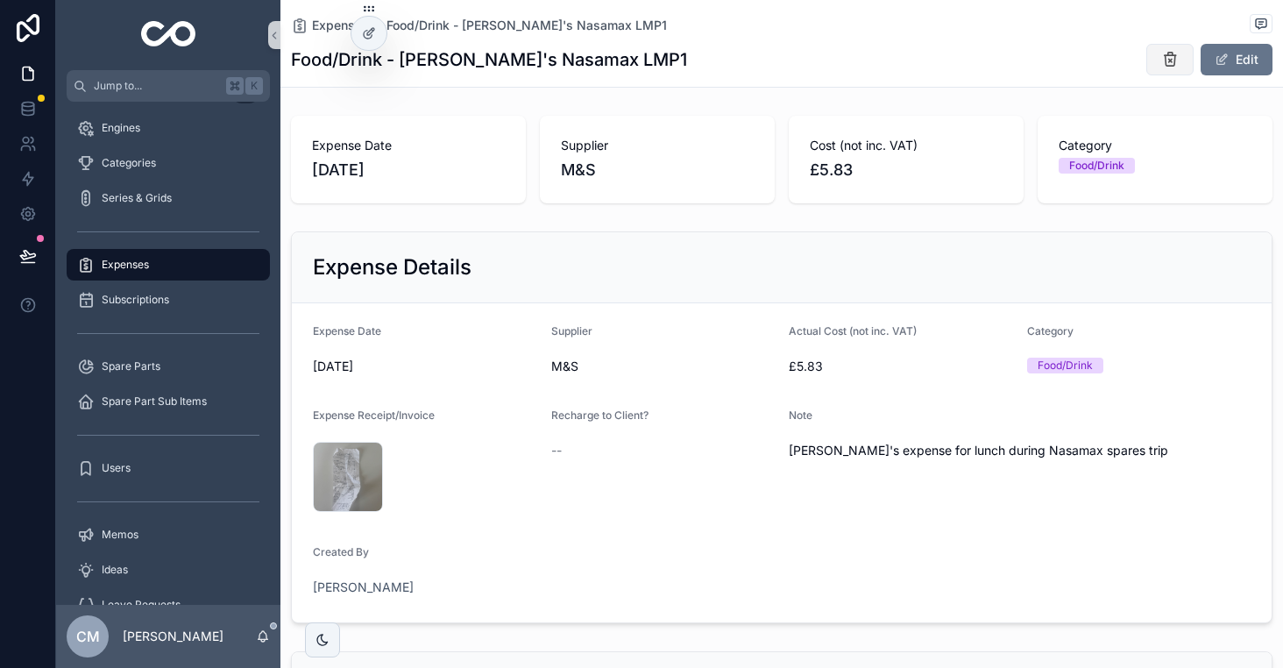
click at [1172, 56] on icon "scrollable content" at bounding box center [1170, 60] width 18 height 18
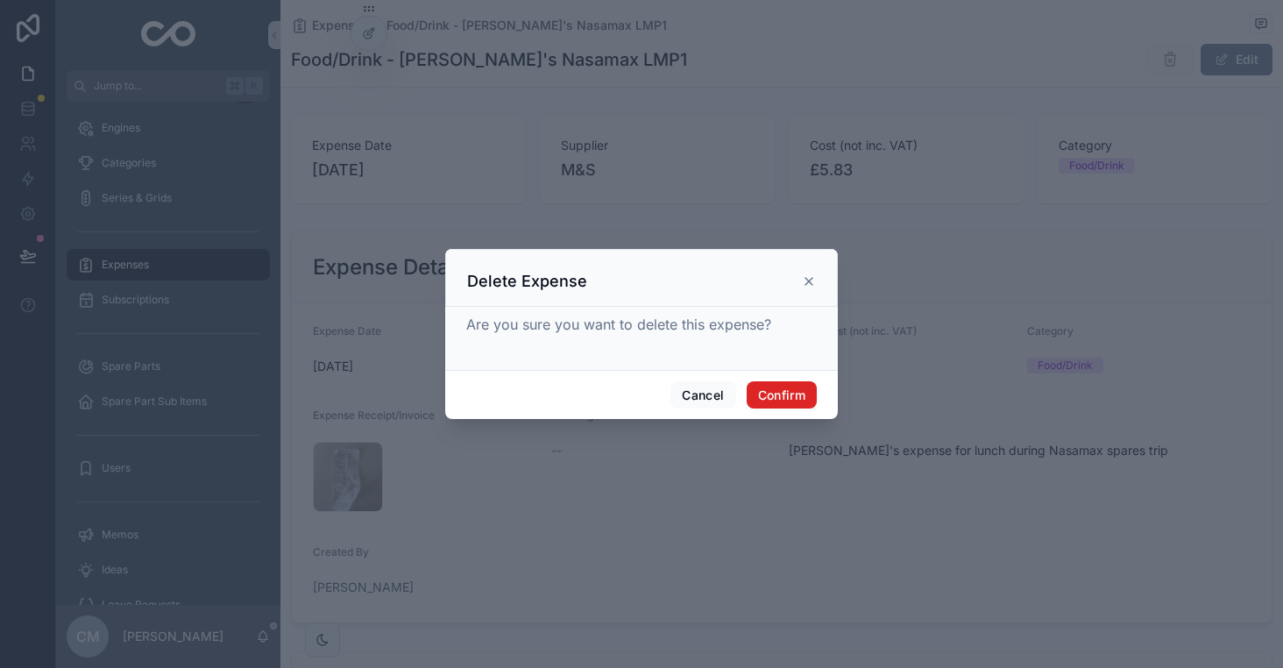
click at [790, 402] on button "Confirm" at bounding box center [782, 395] width 70 height 28
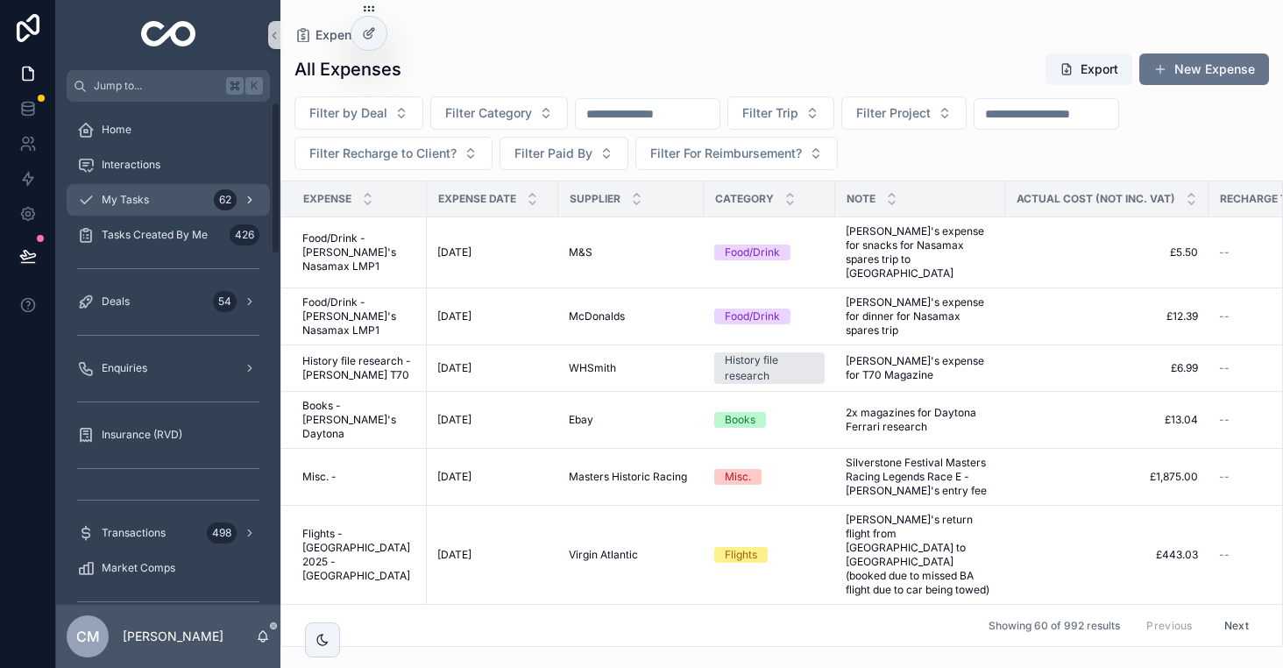
click at [139, 198] on span "My Tasks" at bounding box center [125, 200] width 47 height 14
